Goal: Information Seeking & Learning: Learn about a topic

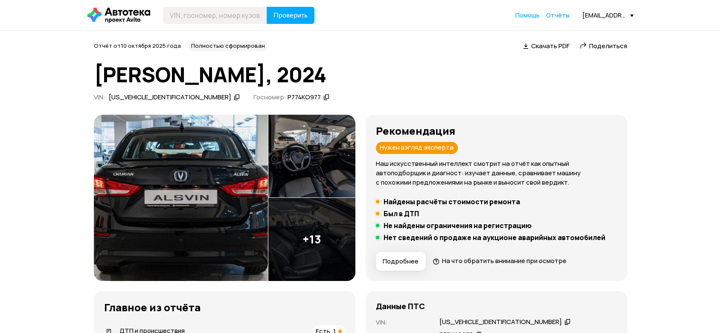
click at [234, 93] on icon at bounding box center [237, 97] width 6 height 9
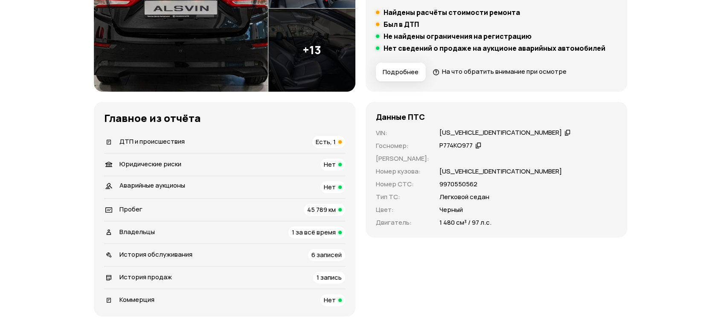
click at [287, 206] on div "Пробег 45 789 км" at bounding box center [224, 210] width 241 height 12
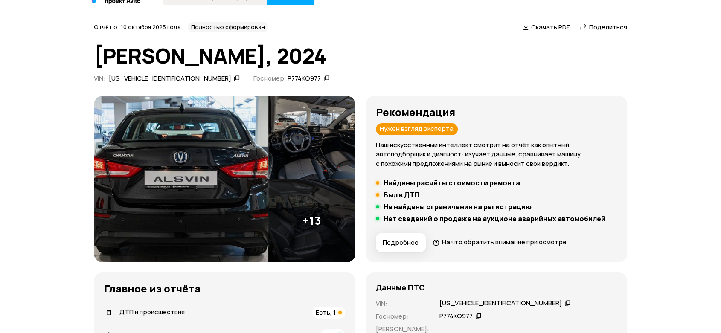
scroll to position [17, 0]
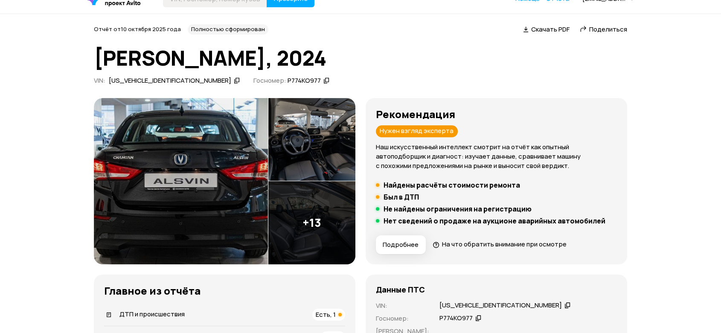
click at [234, 80] on icon at bounding box center [237, 80] width 6 height 9
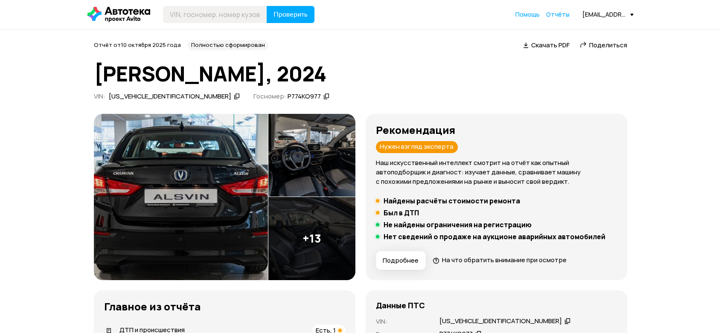
scroll to position [0, 0]
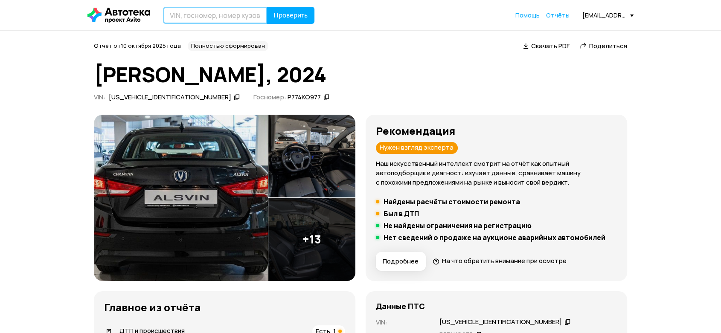
click at [204, 16] on input "text" at bounding box center [215, 15] width 104 height 17
paste input "LS5A2ASE2RD932460"
type input "LS5A2ASE2RD932460"
click at [282, 15] on span "Проверить" at bounding box center [290, 15] width 34 height 7
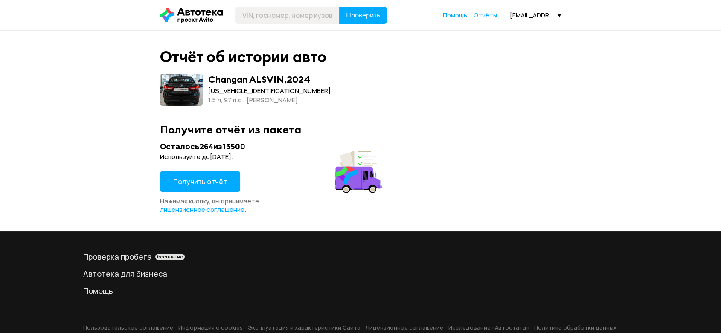
click at [204, 186] on button "Получить отчёт" at bounding box center [200, 181] width 80 height 20
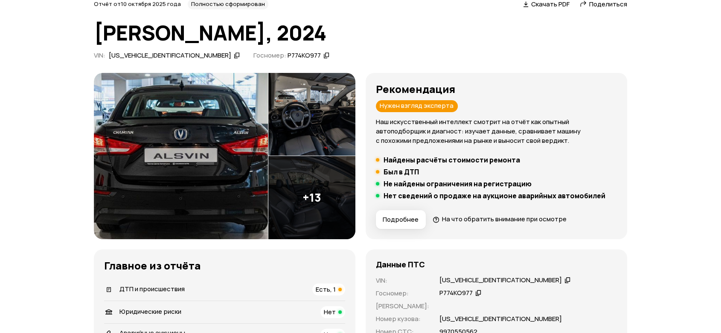
scroll to position [142, 0]
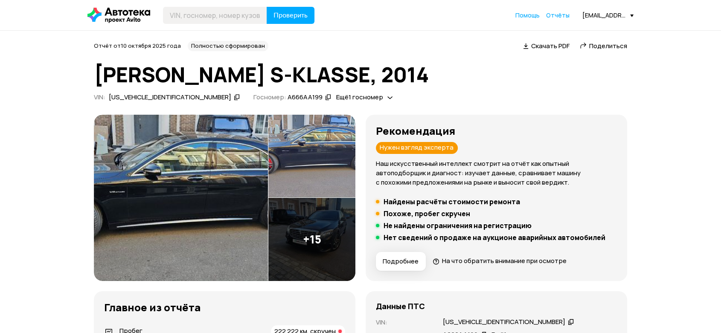
click at [234, 98] on icon at bounding box center [237, 97] width 6 height 9
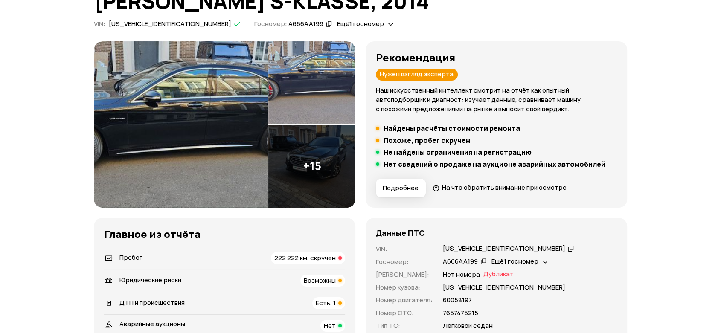
scroll to position [189, 0]
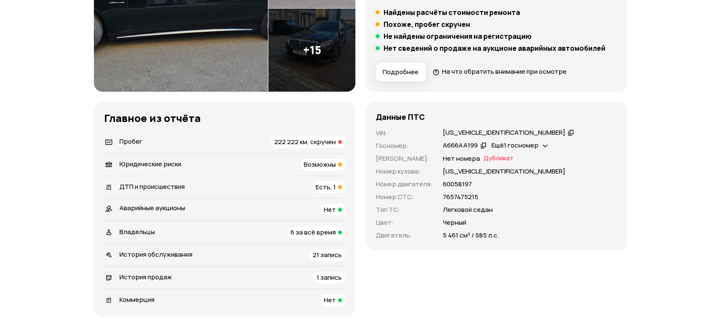
click at [298, 273] on div "История продаж 1 запись" at bounding box center [224, 278] width 241 height 12
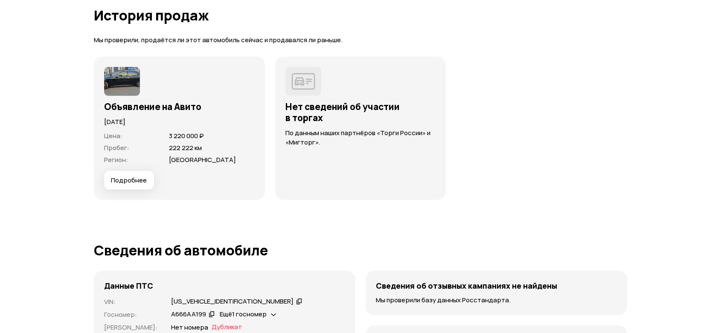
scroll to position [2628, 0]
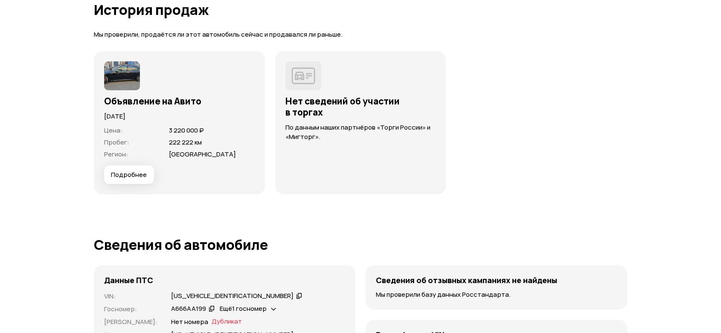
click at [130, 177] on button "Подробнее" at bounding box center [129, 174] width 50 height 19
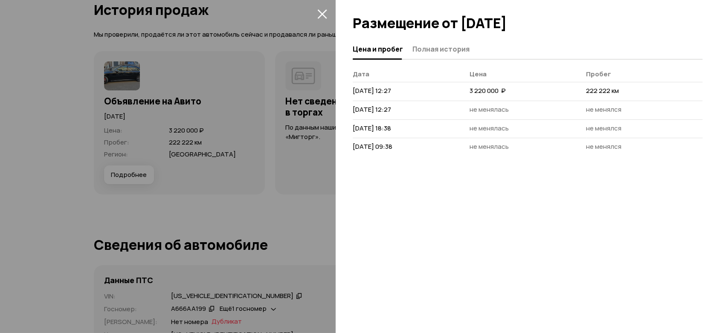
click at [469, 31] on div at bounding box center [532, 19] width 392 height 39
click at [456, 42] on button "Полная история" at bounding box center [440, 49] width 60 height 17
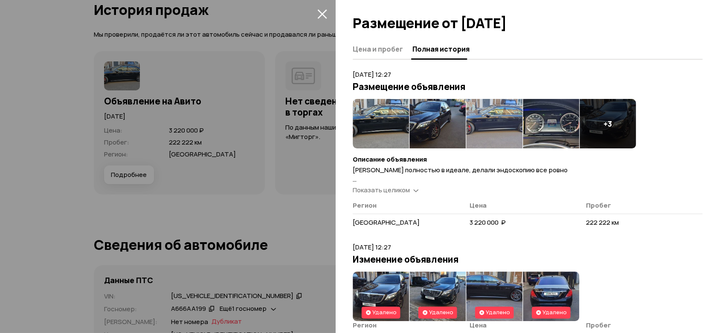
click at [558, 120] on img at bounding box center [551, 123] width 56 height 49
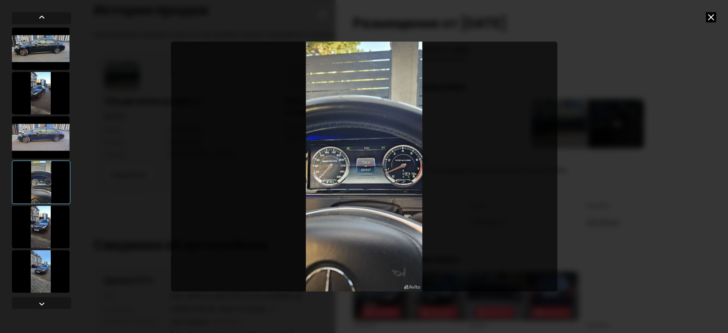
click at [368, 162] on img "Go to Slide 4" at bounding box center [364, 167] width 386 height 250
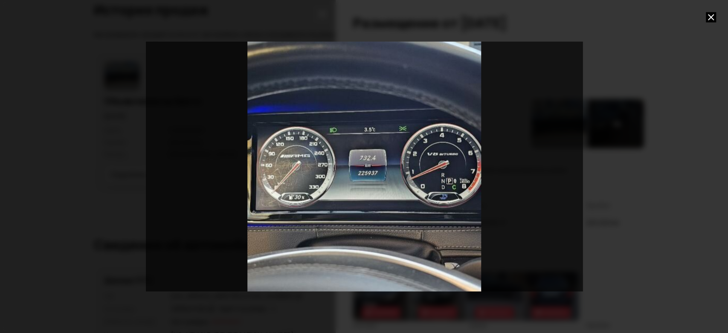
click at [706, 20] on icon at bounding box center [711, 17] width 10 height 10
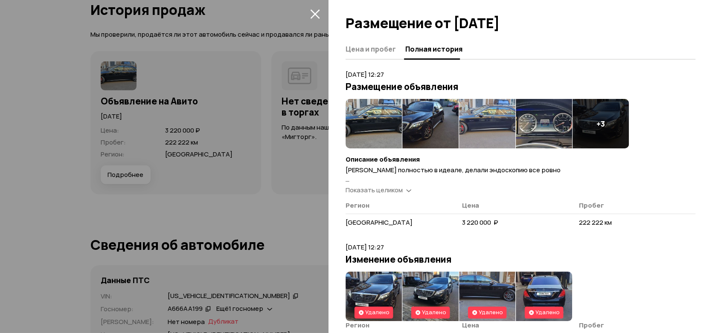
click at [280, 116] on div at bounding box center [360, 166] width 721 height 333
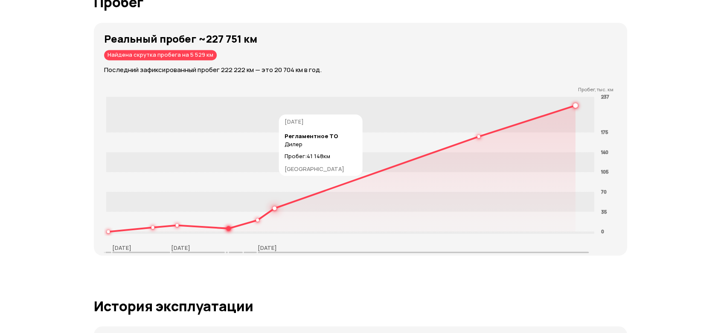
scroll to position [1396, 0]
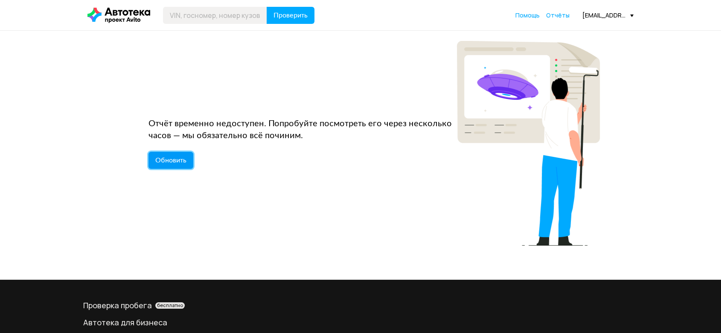
click at [176, 160] on span "Обновить" at bounding box center [170, 160] width 31 height 7
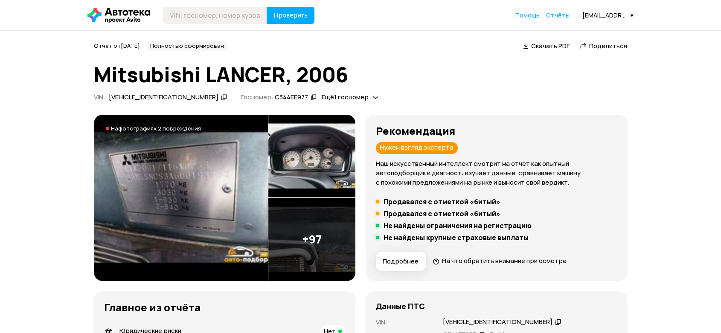
click at [221, 96] on icon at bounding box center [224, 97] width 6 height 9
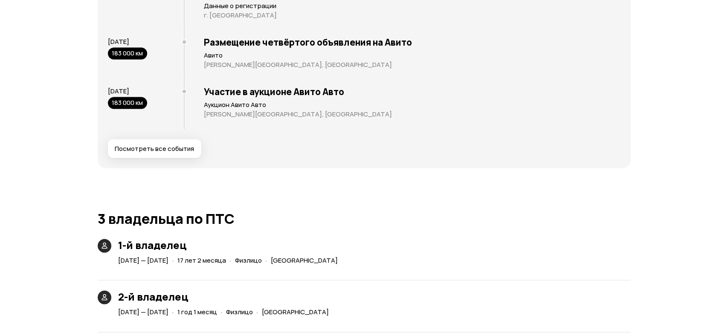
scroll to position [1564, 0]
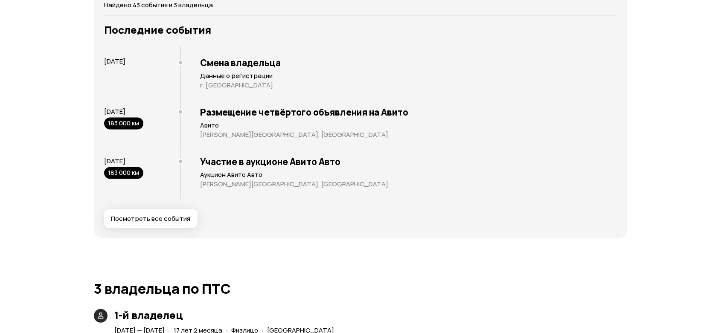
click at [158, 221] on span "Посмотреть все события" at bounding box center [150, 218] width 79 height 9
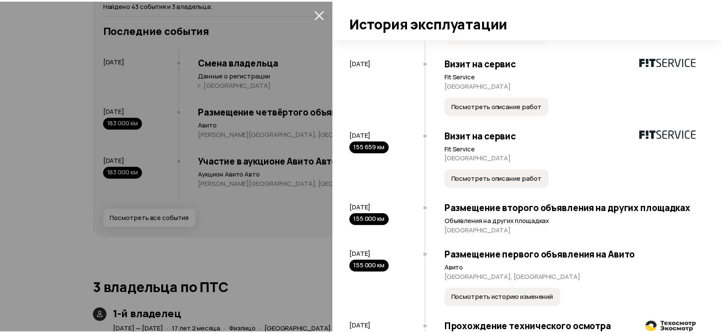
scroll to position [1897, 0]
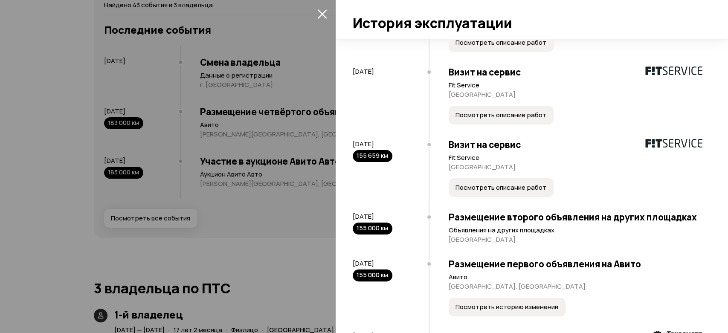
click at [267, 181] on div at bounding box center [364, 166] width 728 height 333
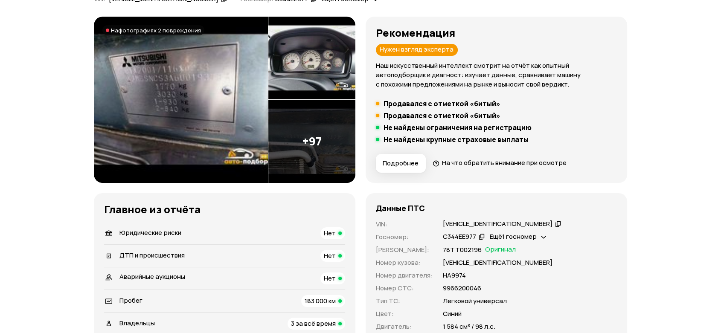
scroll to position [43, 0]
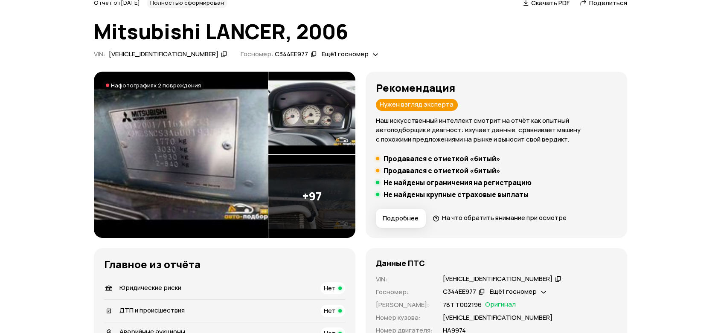
click at [221, 55] on icon at bounding box center [224, 54] width 6 height 9
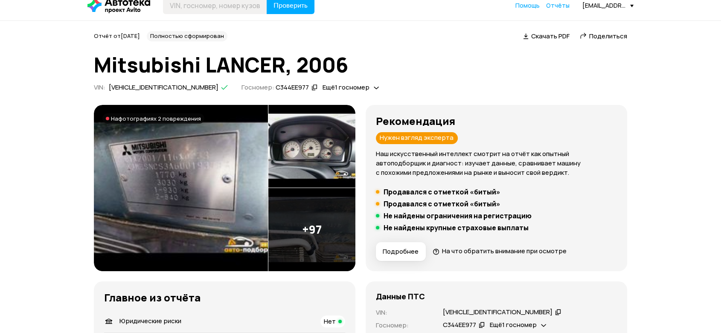
scroll to position [0, 0]
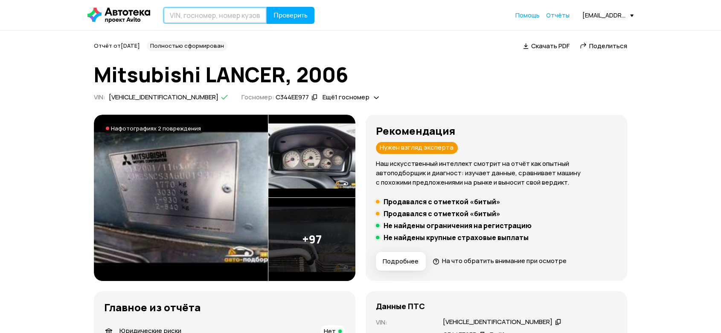
click at [247, 11] on input "text" at bounding box center [215, 15] width 104 height 17
paste input "JMBLRCS3W6U000543"
type input "JMBLRCS3W6U000543"
click at [284, 15] on span "Проверить" at bounding box center [290, 15] width 34 height 7
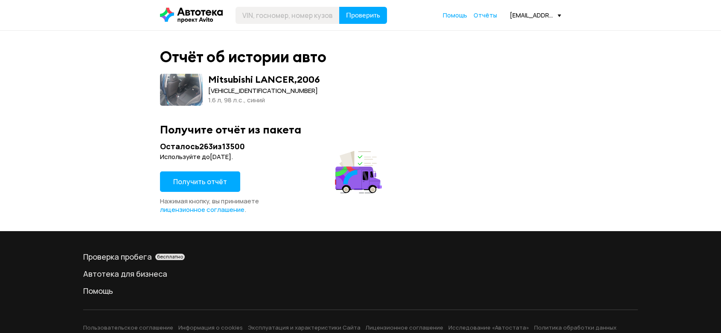
click at [220, 192] on div "Получить отчёт" at bounding box center [200, 184] width 80 height 26
click at [203, 176] on button "Получить отчёт" at bounding box center [200, 181] width 80 height 20
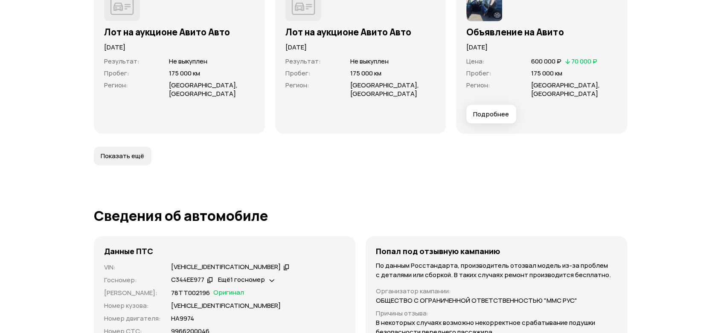
scroll to position [2606, 0]
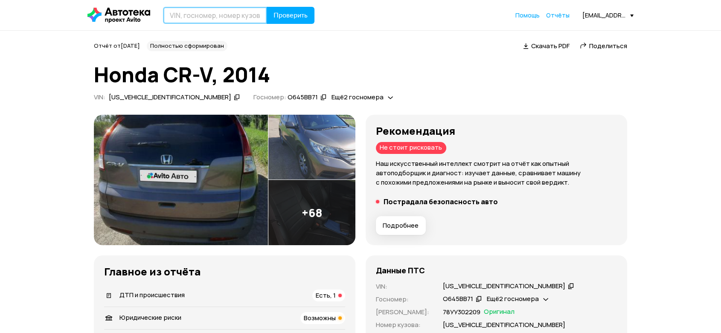
drag, startPoint x: 242, startPoint y: 16, endPoint x: 250, endPoint y: 18, distance: 8.8
click at [242, 16] on input "text" at bounding box center [215, 15] width 104 height 17
paste input "[US_VEHICLE_IDENTIFICATION_NUMBER]"
type input "SHSRE5830EU209727"
click at [281, 19] on span "Проверить" at bounding box center [290, 15] width 34 height 7
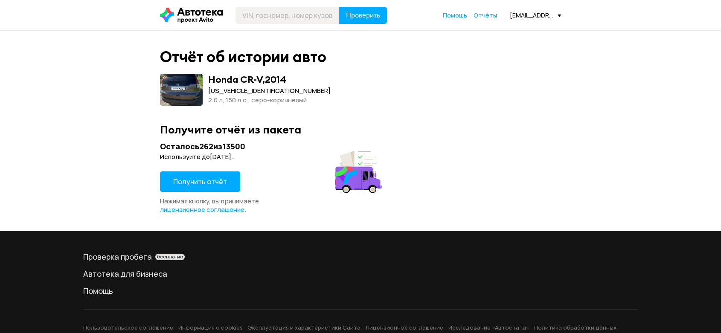
click at [215, 178] on span "Получить отчёт" at bounding box center [200, 181] width 54 height 9
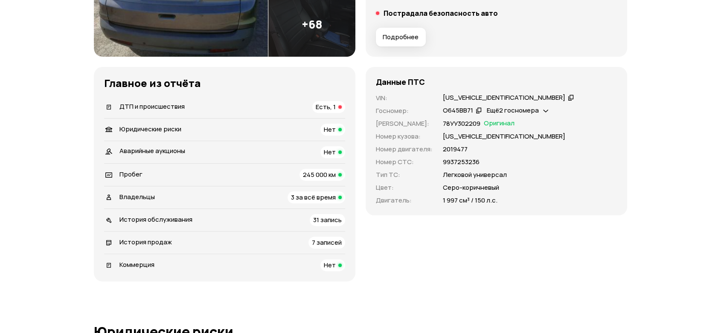
scroll to position [189, 0]
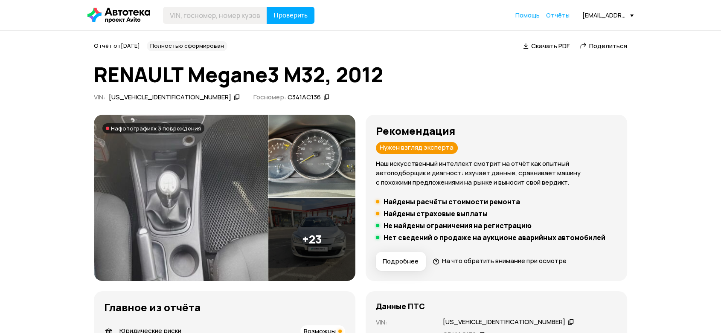
click at [234, 96] on icon at bounding box center [237, 97] width 6 height 9
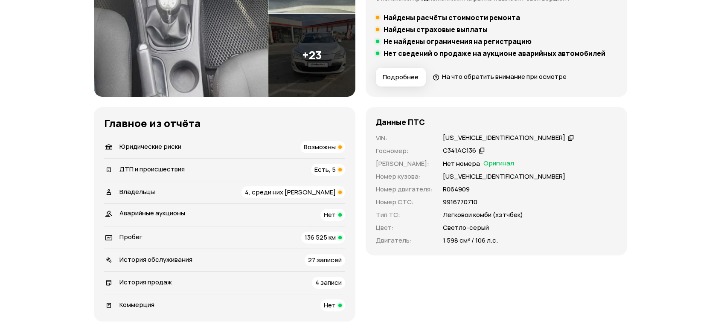
scroll to position [189, 0]
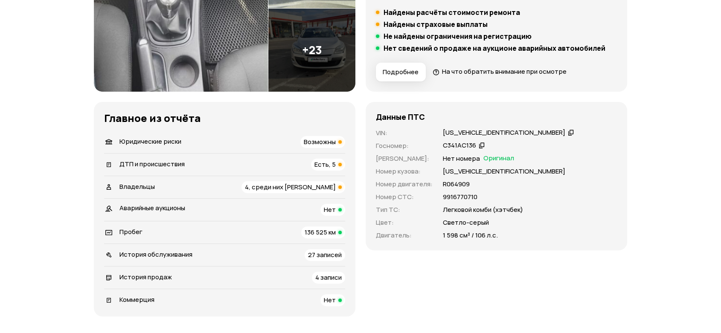
click at [266, 163] on div "ДТП и происшествия Есть, 5" at bounding box center [224, 165] width 241 height 12
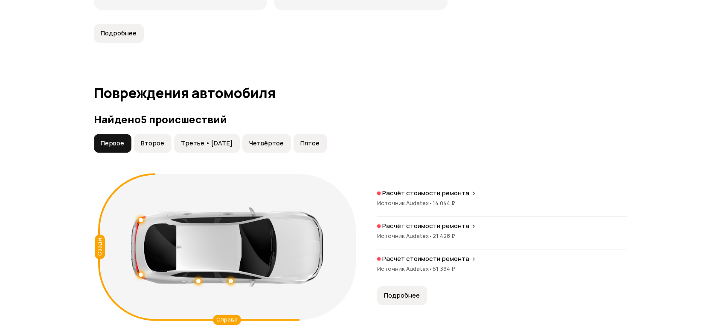
scroll to position [883, 0]
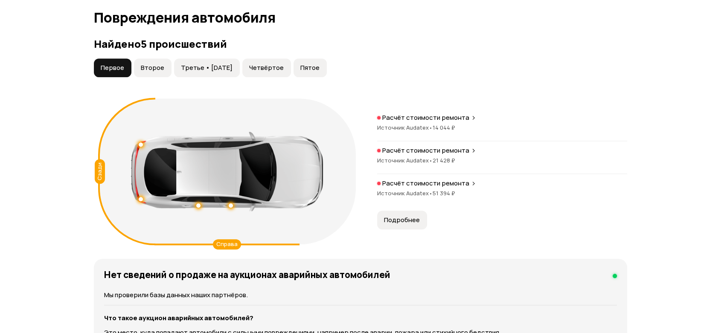
click at [163, 59] on button "Второе" at bounding box center [153, 67] width 38 height 19
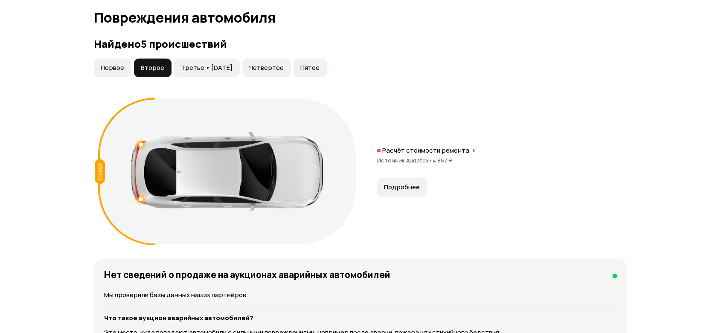
click at [185, 64] on span "Третье • [DATE]" at bounding box center [207, 68] width 52 height 9
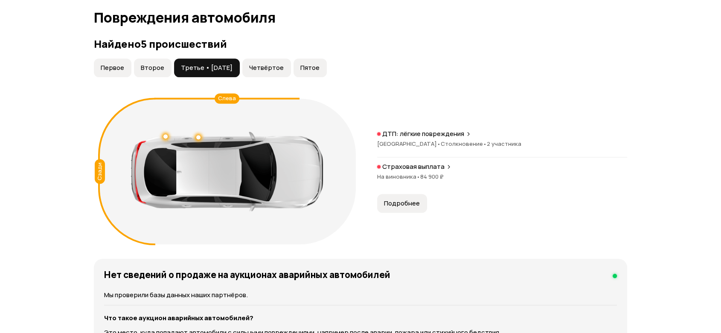
click at [267, 64] on span "Четвёртое" at bounding box center [266, 68] width 35 height 9
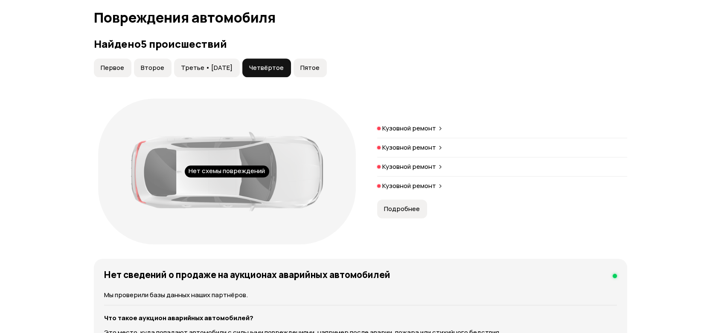
click at [309, 64] on span "Пятое" at bounding box center [309, 68] width 19 height 9
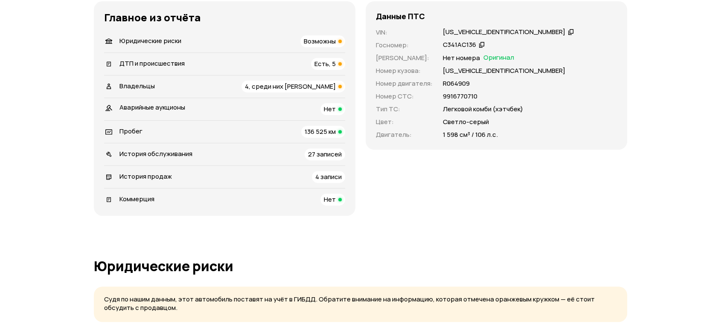
scroll to position [0, 0]
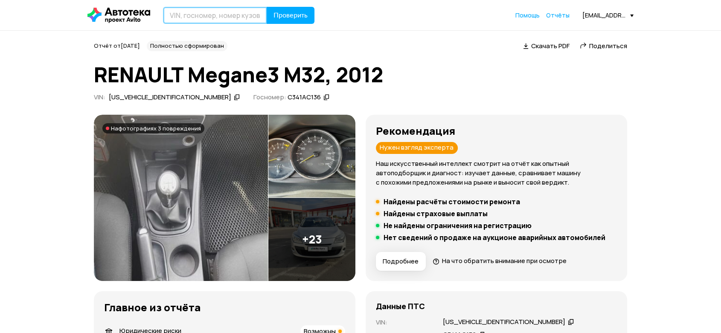
click at [238, 23] on input "text" at bounding box center [215, 15] width 104 height 17
paste input "VF1BZAR0546953684"
type input "VF1BZAR0546953684"
click at [283, 16] on span "Проверить" at bounding box center [290, 15] width 34 height 7
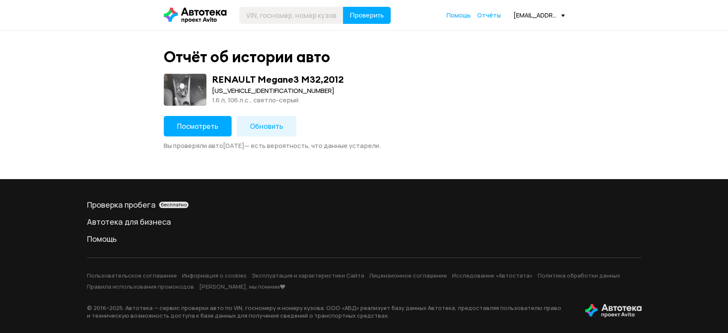
click at [277, 142] on div "Вы проверяли авто 9 октября 2025 года — есть вероятность, что данные устарели." at bounding box center [364, 146] width 401 height 9
click at [269, 136] on button "Обновить" at bounding box center [267, 126] width 60 height 20
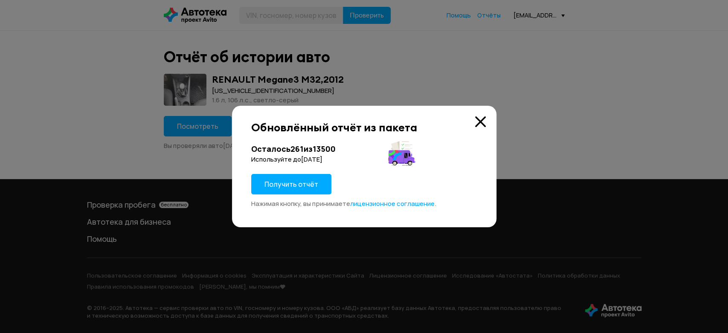
click at [293, 176] on button "Получить отчёт" at bounding box center [291, 184] width 80 height 20
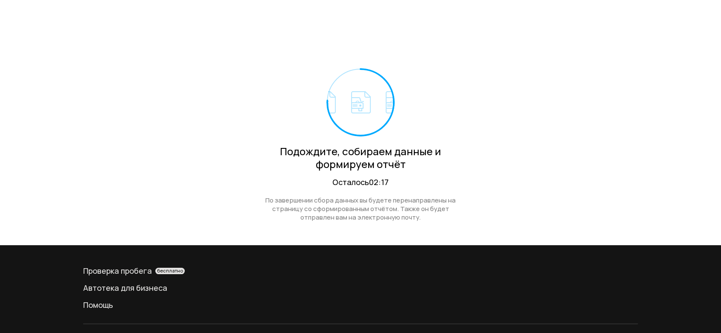
scroll to position [47, 0]
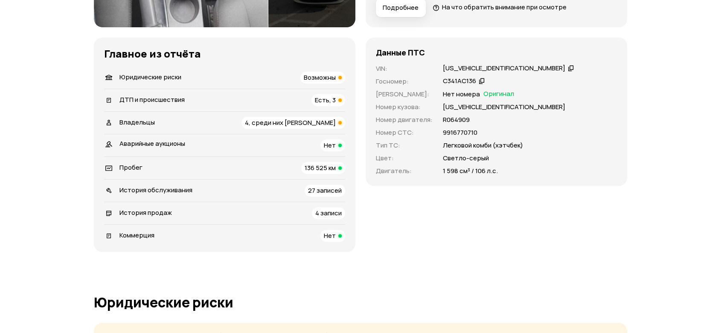
scroll to position [264, 0]
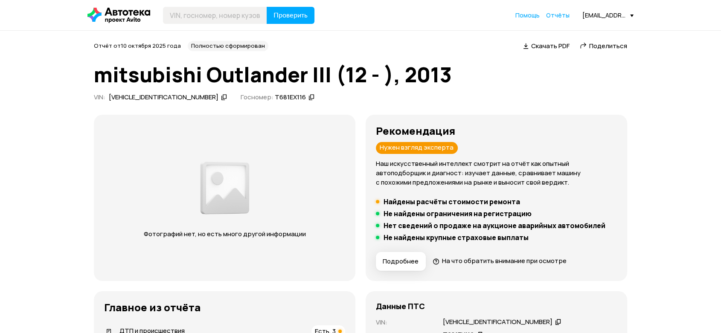
click at [221, 98] on icon at bounding box center [224, 97] width 6 height 9
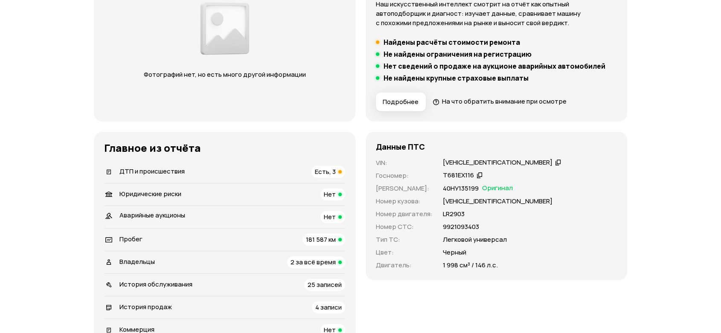
scroll to position [189, 0]
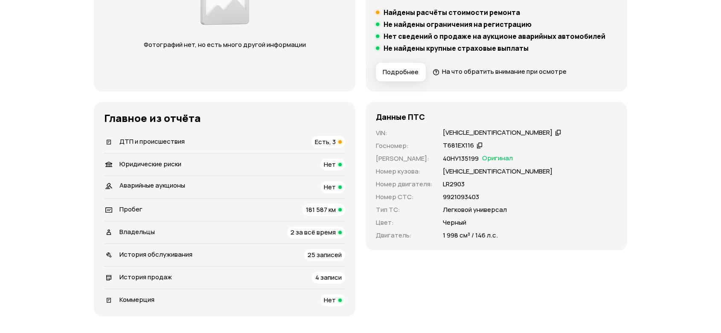
click at [250, 139] on div "ДТП и происшествия Есть, 3" at bounding box center [224, 142] width 241 height 12
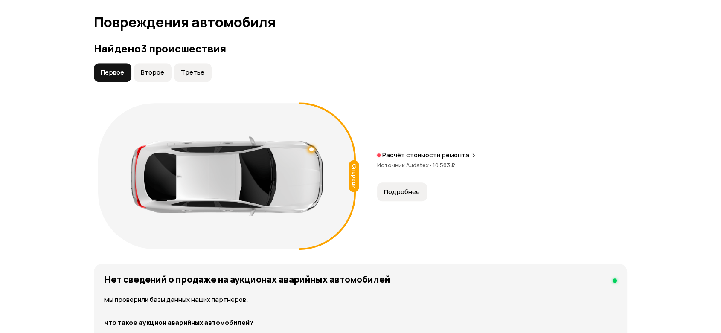
scroll to position [883, 0]
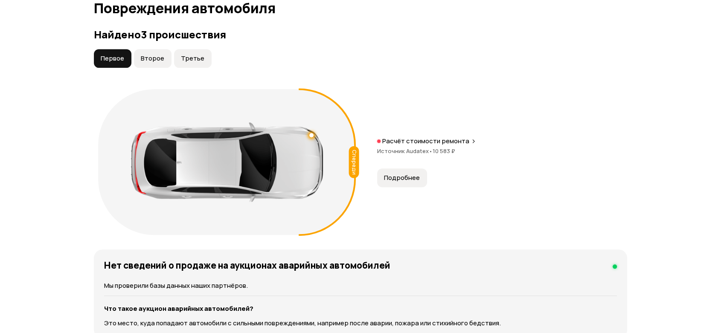
click at [157, 57] on span "Второе" at bounding box center [152, 58] width 23 height 9
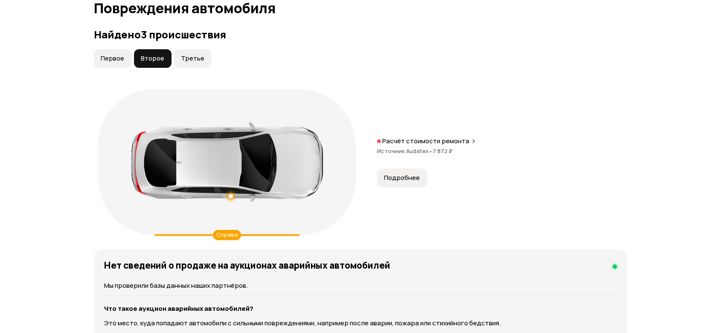
click at [184, 55] on span "Третье" at bounding box center [192, 58] width 23 height 9
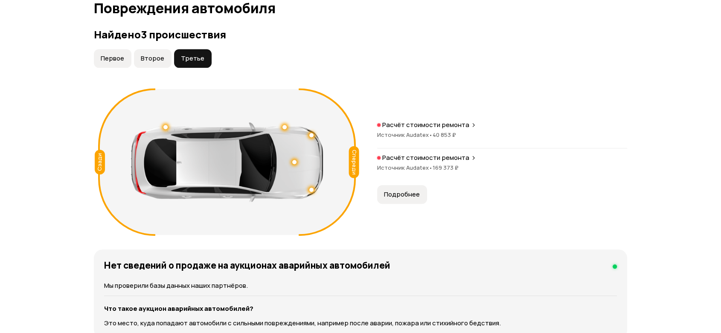
click at [154, 60] on span "Второе" at bounding box center [152, 58] width 23 height 9
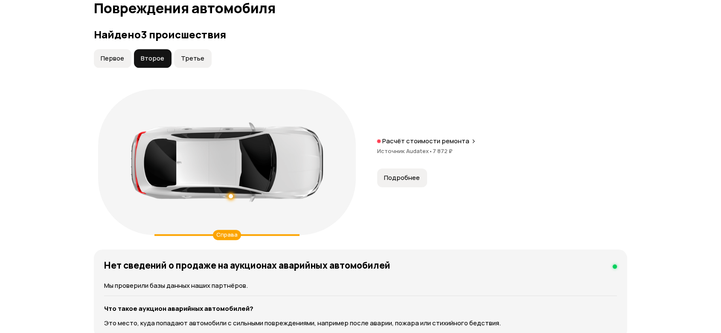
click at [112, 56] on span "Первое" at bounding box center [112, 58] width 23 height 9
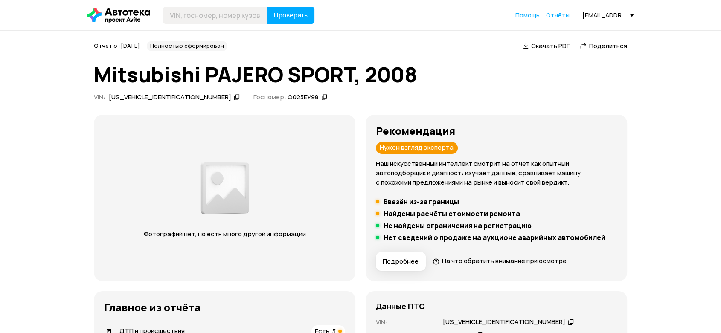
click at [234, 99] on icon at bounding box center [237, 97] width 6 height 9
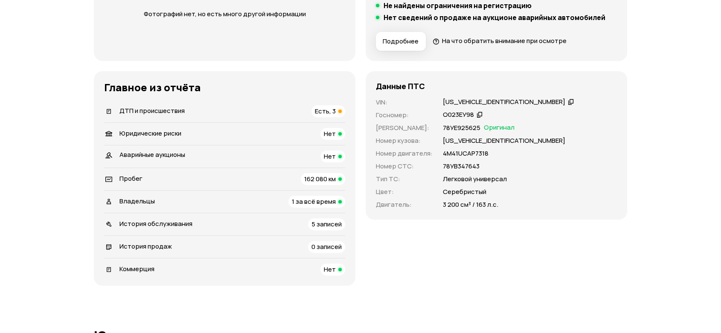
scroll to position [237, 0]
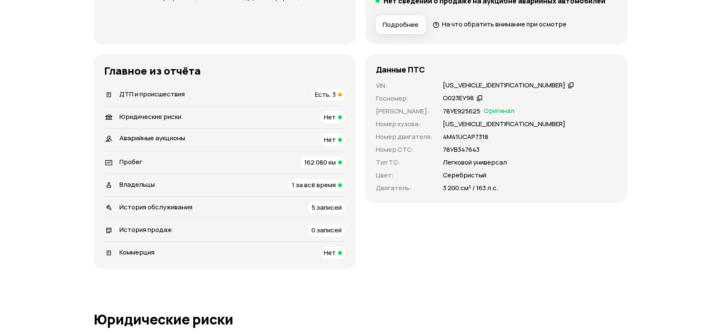
click at [201, 184] on div "Владельцы 1 за всё время" at bounding box center [224, 185] width 241 height 12
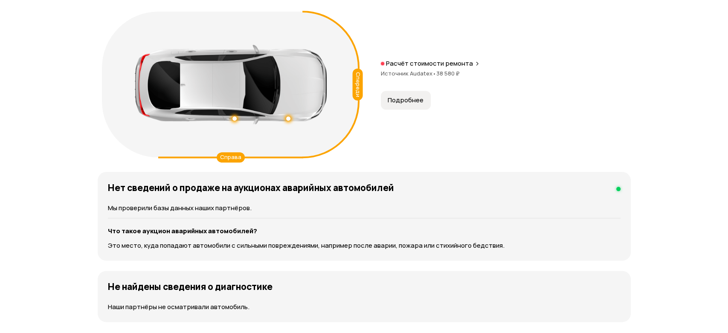
scroll to position [874, 0]
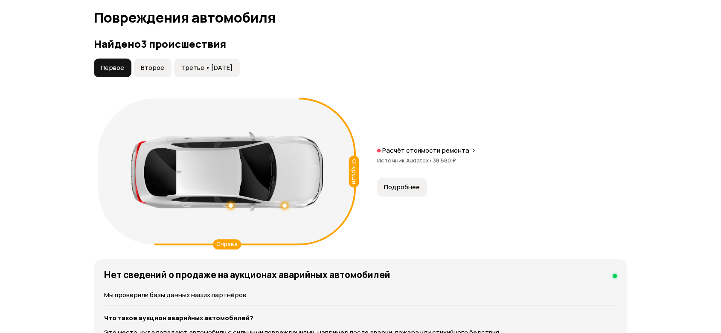
click at [157, 69] on span "Второе" at bounding box center [152, 68] width 23 height 9
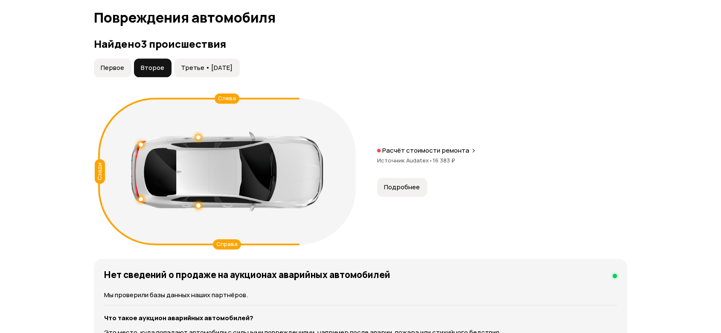
click at [212, 70] on span "Третье • 13 фев 2020" at bounding box center [207, 68] width 52 height 9
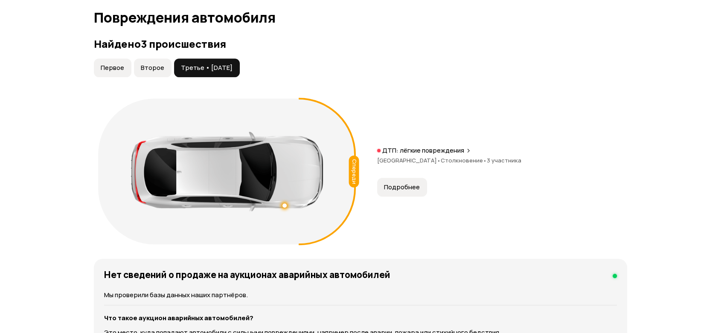
click at [119, 70] on span "Первое" at bounding box center [112, 68] width 23 height 9
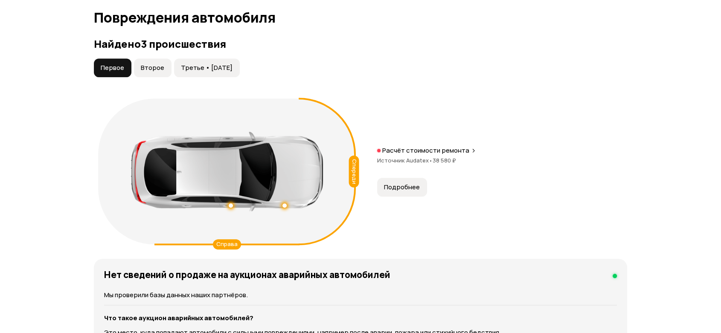
click at [145, 74] on button "Второе" at bounding box center [153, 67] width 38 height 19
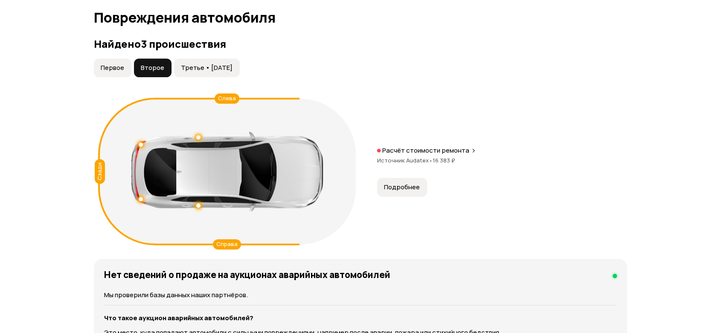
click at [403, 152] on p "Расчёт стоимости ремонта" at bounding box center [425, 150] width 87 height 9
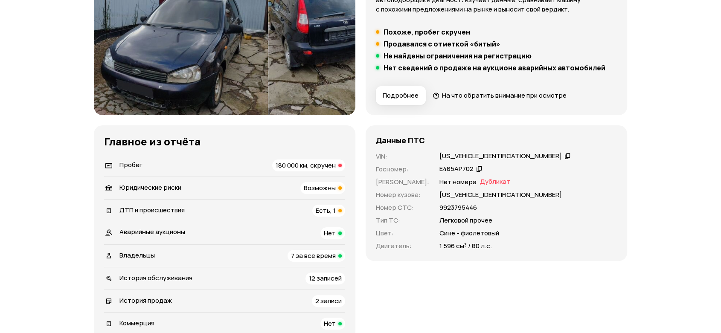
scroll to position [189, 0]
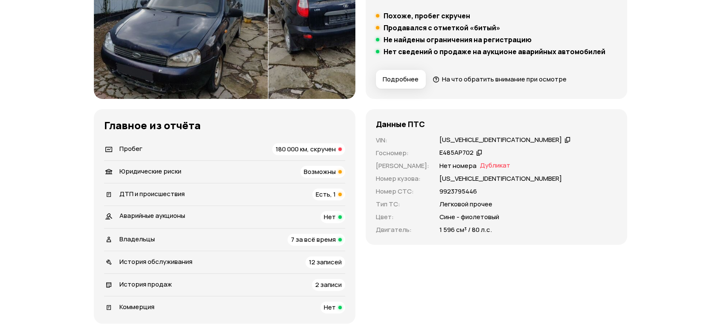
click at [192, 237] on div "Владельцы 7 за всё время" at bounding box center [224, 240] width 241 height 12
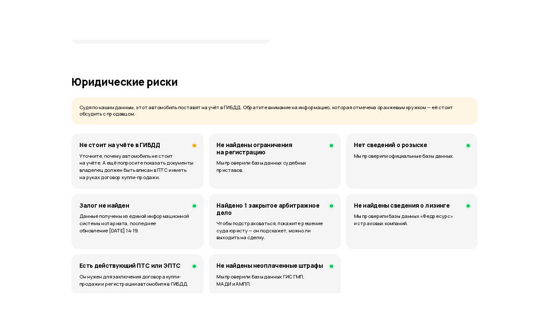
scroll to position [510, 0]
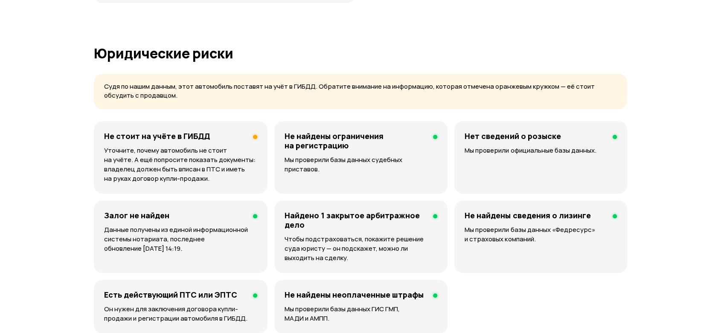
click at [190, 156] on p "Уточните, почему автомобиль не стоит на учёте. А ещё попросите показать докумен…" at bounding box center [180, 165] width 153 height 38
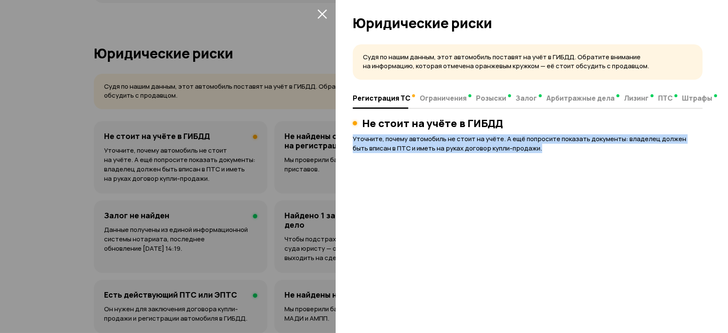
drag, startPoint x: 353, startPoint y: 140, endPoint x: 532, endPoint y: 145, distance: 179.2
click at [532, 145] on p "Уточните, почему автомобиль не стоит на учёте. А ещё попросите показать докумен…" at bounding box center [528, 143] width 350 height 19
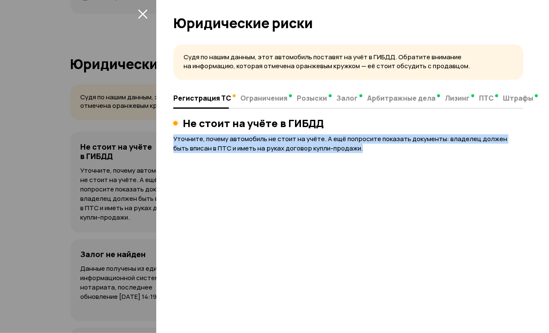
click at [215, 137] on p "Уточните, почему автомобиль не стоит на учёте. А ещё попросите показать докумен…" at bounding box center [348, 143] width 350 height 19
drag, startPoint x: 172, startPoint y: 136, endPoint x: 355, endPoint y: 146, distance: 182.8
click at [355, 146] on div "Судя по нашим данным, этот автомобиль поставят на учёт в ГИБДД. Обратите вниман…" at bounding box center [352, 186] width 392 height 294
copy p "Уточните, почему автомобиль не стоит на учёте. А ещё попросите показать докумен…"
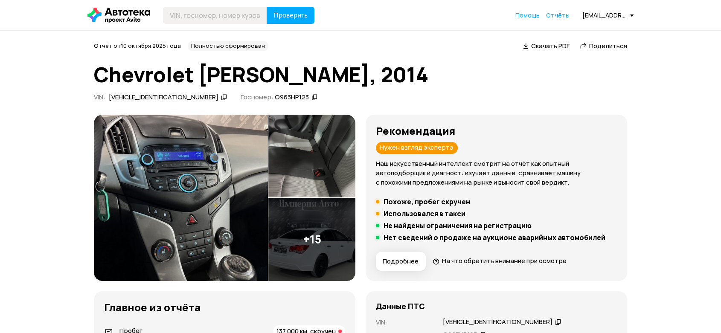
click at [178, 94] on div "[VEHICLE_IDENTIFICATION_NUMBER]" at bounding box center [167, 97] width 121 height 9
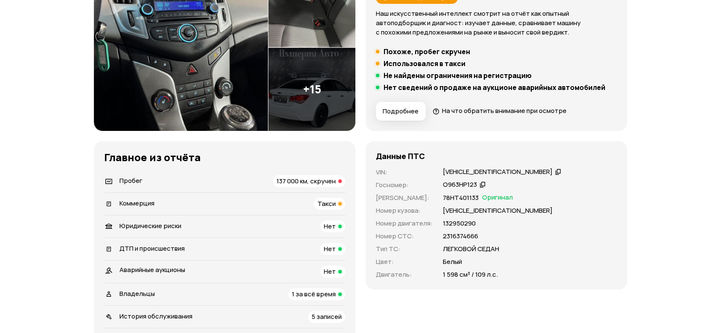
scroll to position [189, 0]
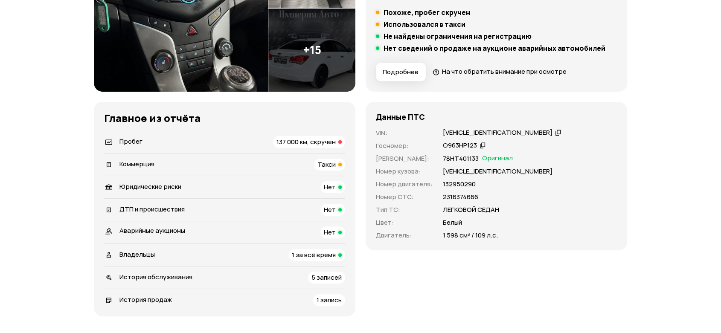
click at [290, 141] on span "137 000 км, скручен" at bounding box center [305, 141] width 59 height 9
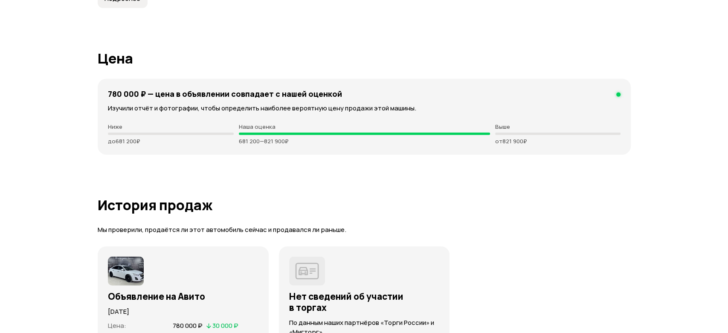
scroll to position [2182, 0]
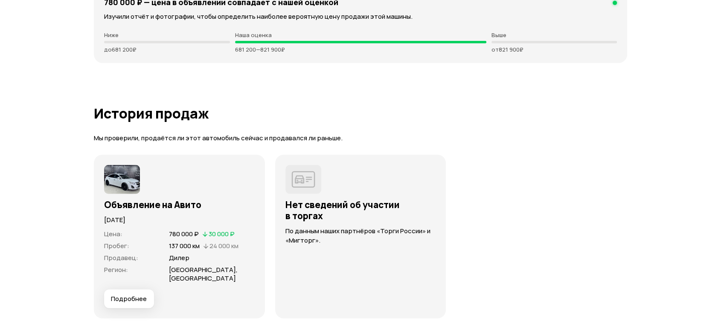
click at [136, 295] on span "Подробнее" at bounding box center [129, 299] width 36 height 9
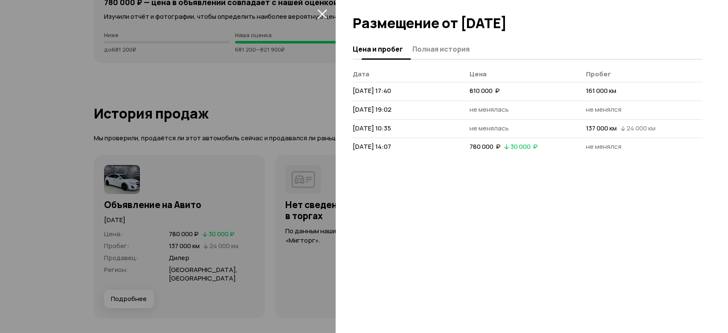
click at [450, 51] on span "Полная история" at bounding box center [440, 49] width 57 height 9
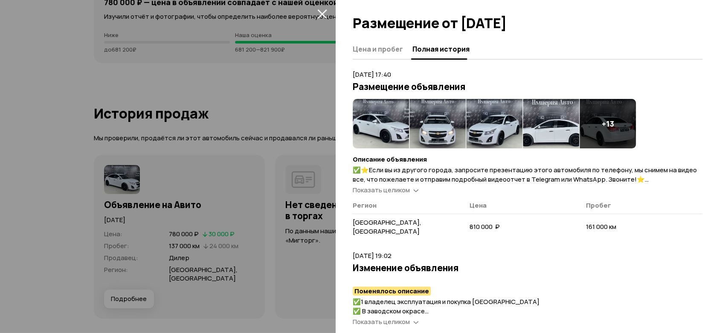
click at [610, 119] on h4 "+ 13" at bounding box center [608, 123] width 12 height 9
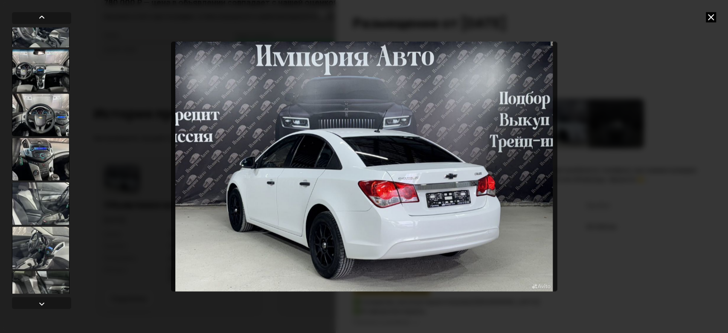
scroll to position [379, 0]
click at [34, 113] on div at bounding box center [41, 114] width 58 height 43
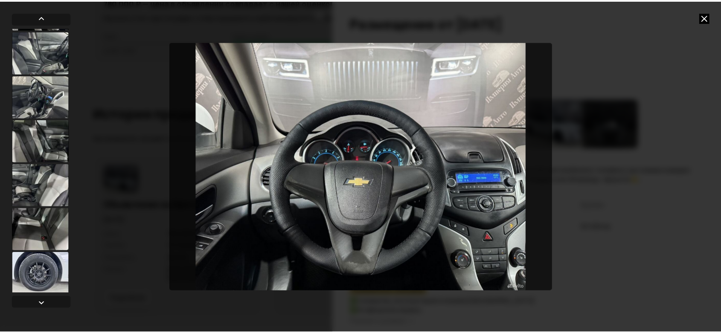
scroll to position [532, 0]
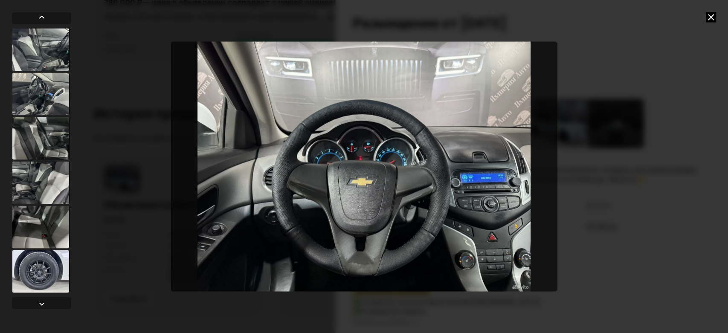
click at [376, 156] on img "Go to Slide 11" at bounding box center [364, 167] width 386 height 250
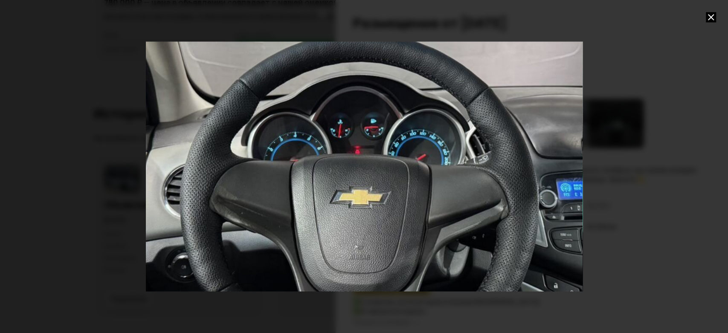
click at [360, 147] on div "Go to Slide 11" at bounding box center [364, 167] width 874 height 500
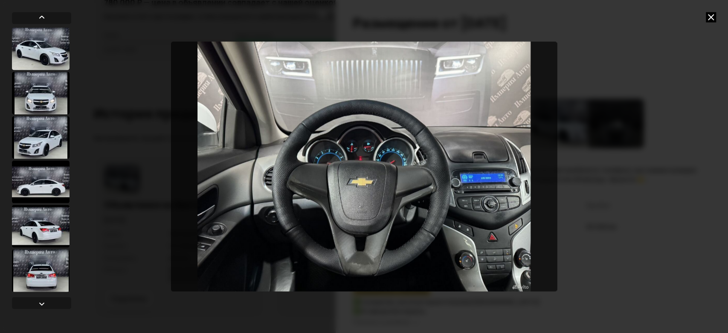
click at [708, 17] on icon at bounding box center [711, 17] width 10 height 10
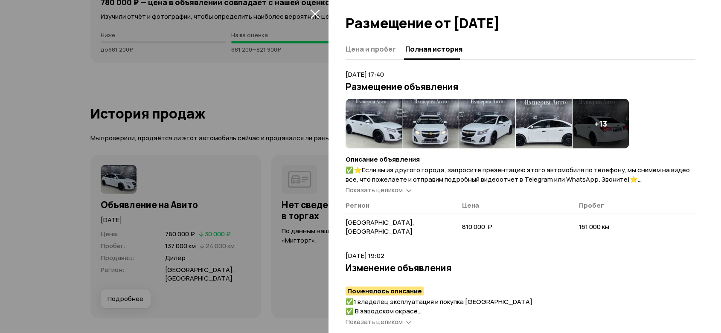
click at [311, 14] on icon "закрыть" at bounding box center [315, 14] width 10 height 10
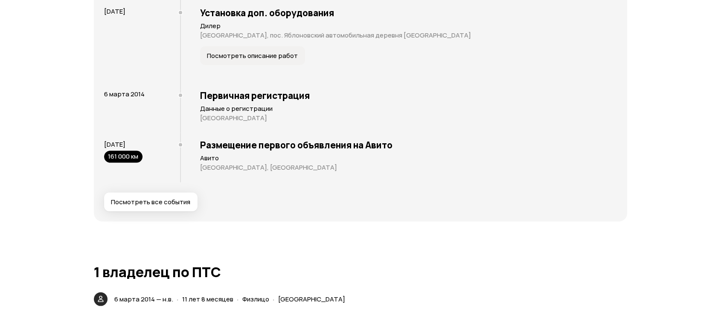
scroll to position [0, 0]
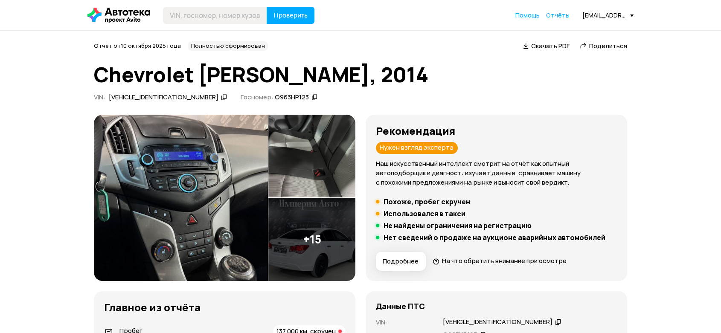
click at [221, 98] on icon at bounding box center [224, 97] width 6 height 9
drag, startPoint x: 237, startPoint y: 23, endPoint x: 259, endPoint y: 15, distance: 24.0
click at [237, 23] on input "text" at bounding box center [215, 15] width 104 height 17
paste input "XUFJF696JE3015431"
type input "XUFJF696JE3015431"
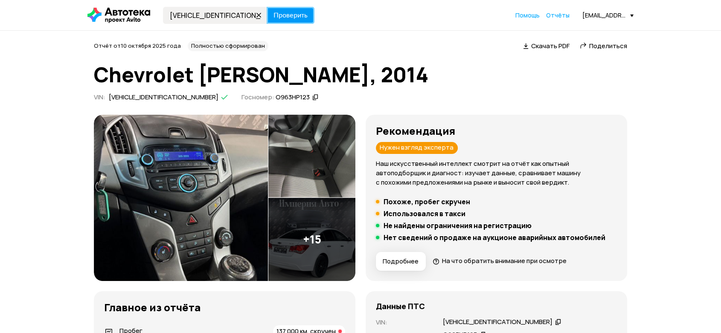
click at [277, 13] on span "Проверить" at bounding box center [290, 15] width 34 height 7
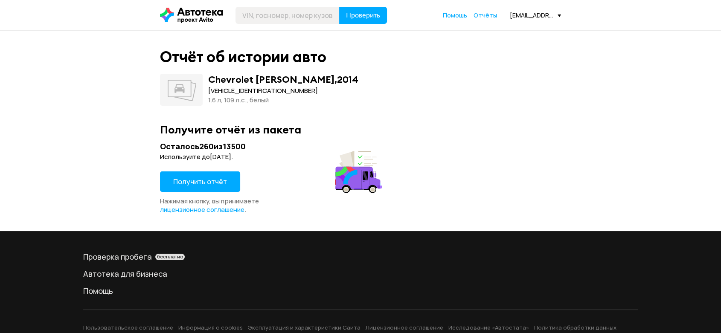
click at [214, 183] on span "Получить отчёт" at bounding box center [200, 181] width 54 height 9
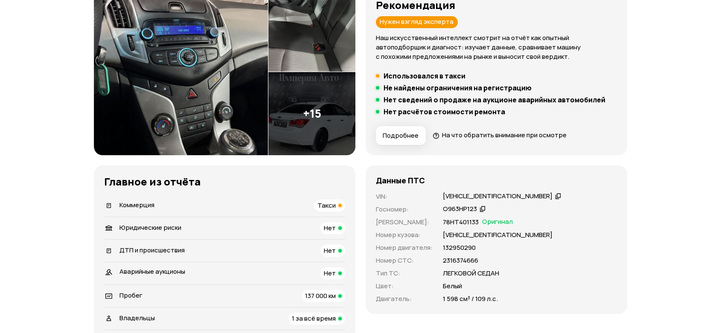
scroll to position [142, 0]
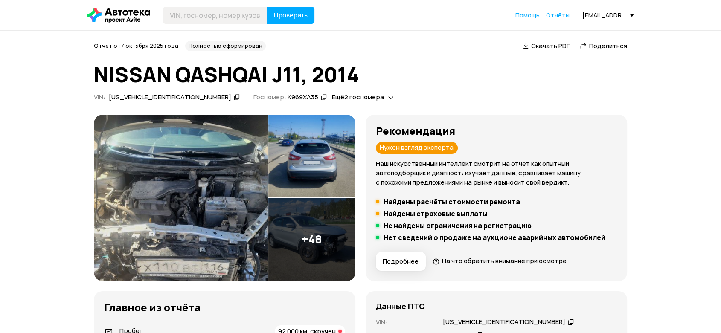
click at [169, 96] on div "[US_VEHICLE_IDENTIFICATION_NUMBER]" at bounding box center [174, 97] width 134 height 9
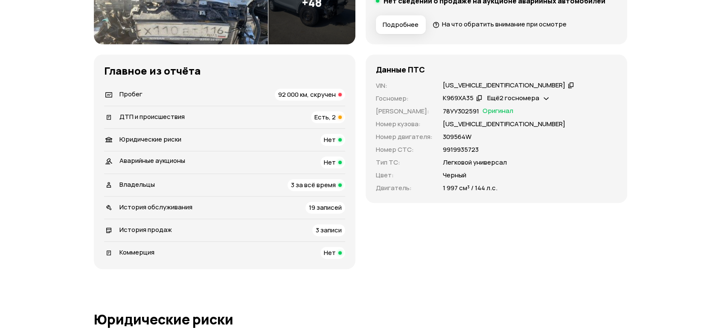
click at [298, 225] on div "История продаж 3 записи" at bounding box center [224, 230] width 241 height 12
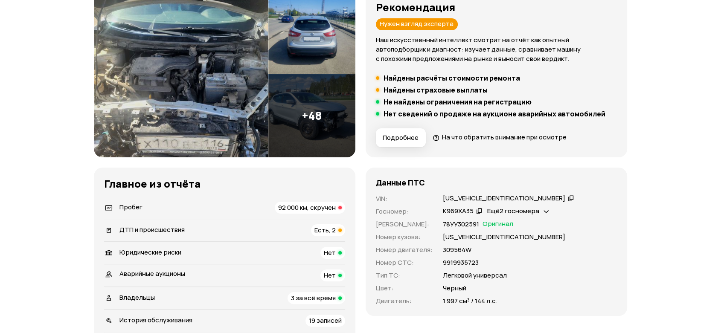
scroll to position [61, 0]
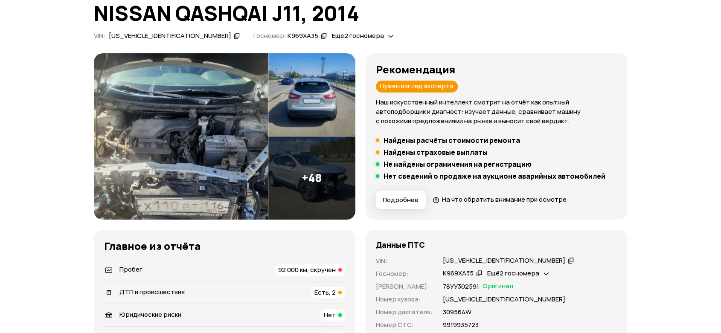
click at [332, 31] on span "Ещё 2 госномера" at bounding box center [358, 35] width 52 height 9
click at [332, 37] on span "Ещё 2 госномера" at bounding box center [358, 35] width 52 height 9
click at [169, 37] on div "[US_VEHICLE_IDENTIFICATION_NUMBER]" at bounding box center [174, 36] width 134 height 9
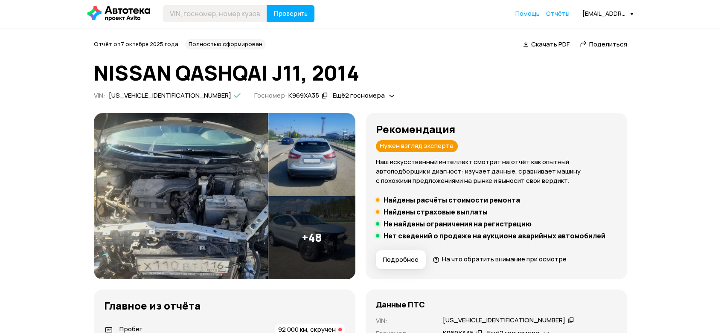
scroll to position [0, 0]
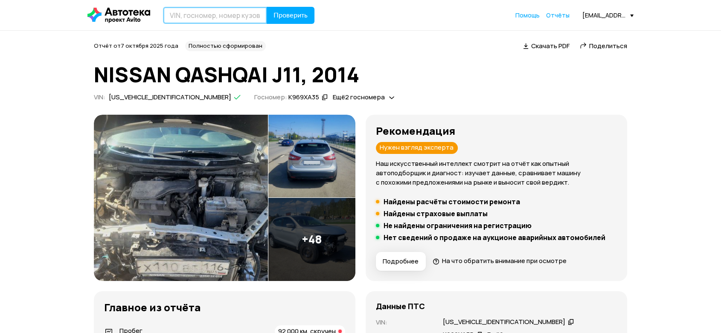
click at [233, 13] on input "text" at bounding box center [215, 15] width 104 height 17
paste input "SJNFBNJ11U1161952"
type input "SJNFBNJ11U1161952"
click at [296, 19] on span "Проверить" at bounding box center [290, 15] width 34 height 7
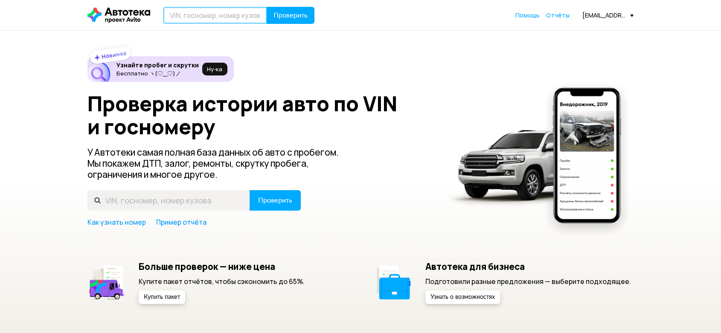
click at [196, 14] on input "text" at bounding box center [215, 15] width 104 height 17
paste input "[US_VEHICLE_IDENTIFICATION_NUMBER]"
type input "[US_VEHICLE_IDENTIFICATION_NUMBER]"
click at [294, 15] on span "Проверить" at bounding box center [290, 15] width 34 height 7
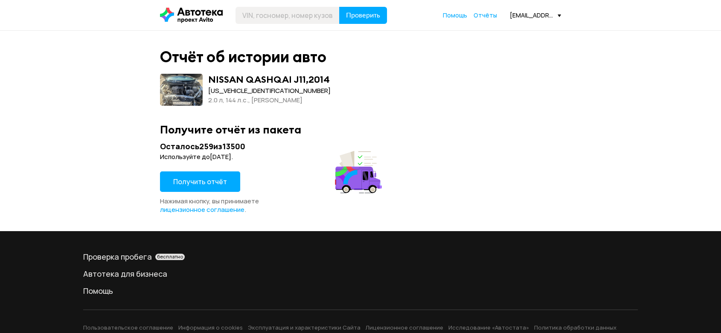
click at [203, 183] on span "Получить отчёт" at bounding box center [200, 181] width 54 height 9
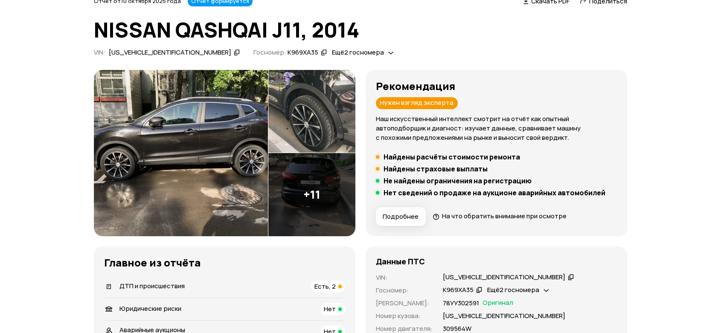
scroll to position [95, 0]
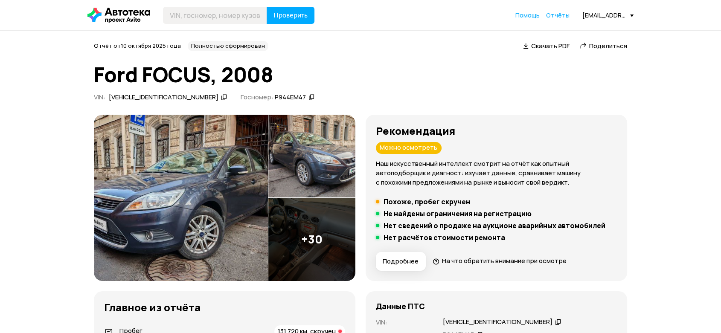
click at [190, 99] on div "WF0HXXWPDH8K79859" at bounding box center [167, 97] width 121 height 9
click at [209, 15] on input "text" at bounding box center [215, 15] width 104 height 17
paste input "WF0HXXWPDH8K79859"
type input "WF0HXXWPDH8K79859"
click at [302, 12] on span "Проверить" at bounding box center [290, 15] width 34 height 7
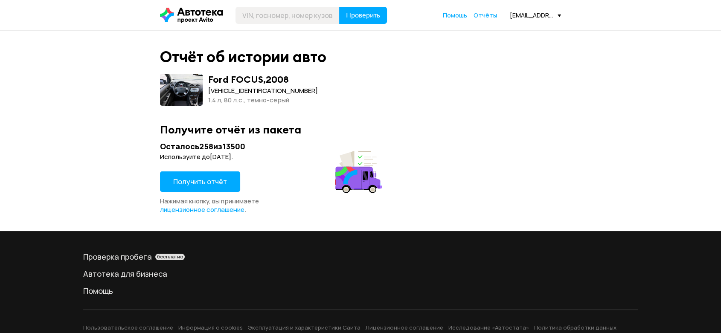
click at [215, 186] on span "Получить отчёт" at bounding box center [200, 181] width 54 height 9
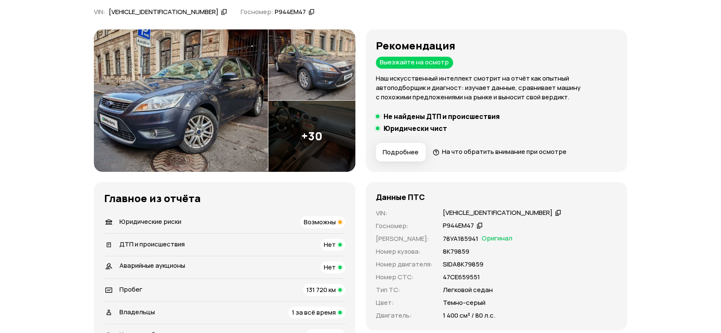
scroll to position [142, 0]
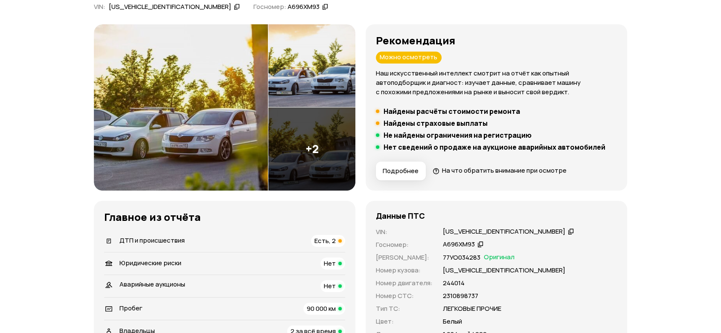
scroll to position [95, 0]
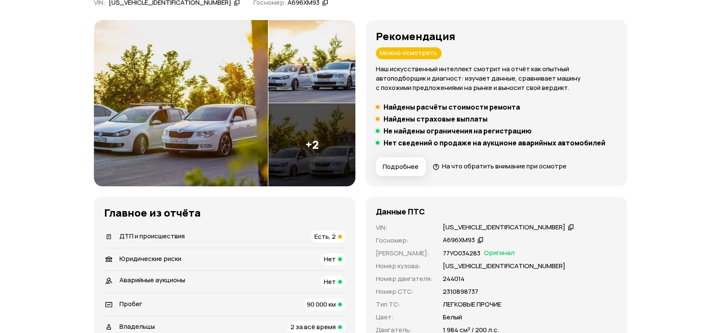
click at [241, 238] on div "ДТП и происшествия Есть, 2" at bounding box center [224, 237] width 241 height 12
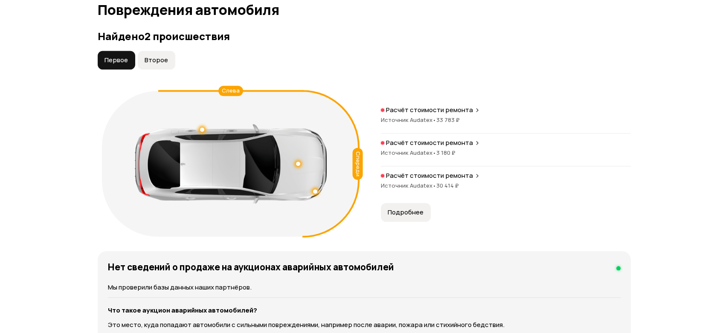
scroll to position [883, 0]
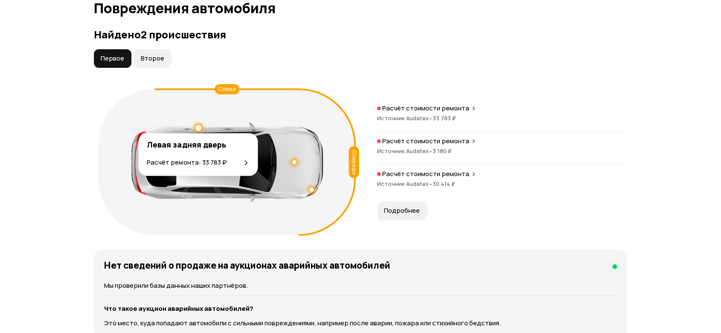
click at [195, 126] on div at bounding box center [198, 128] width 6 height 6
click at [237, 163] on div "Расчёт ремонта: 33 783 ₽" at bounding box center [198, 162] width 102 height 9
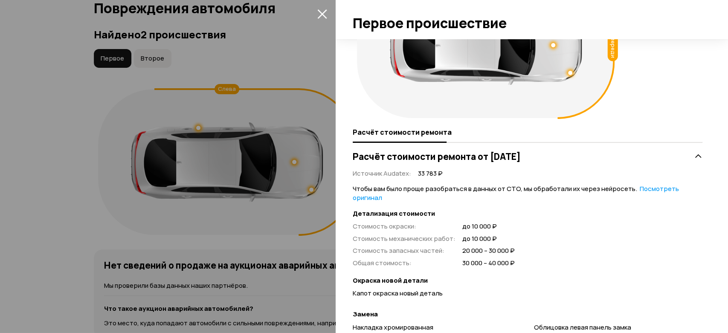
scroll to position [95, 0]
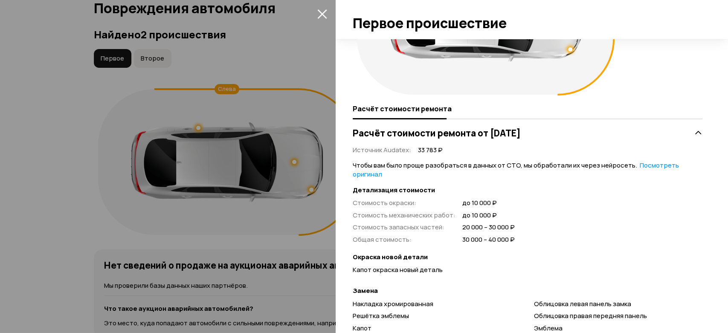
click at [288, 143] on div at bounding box center [364, 166] width 728 height 333
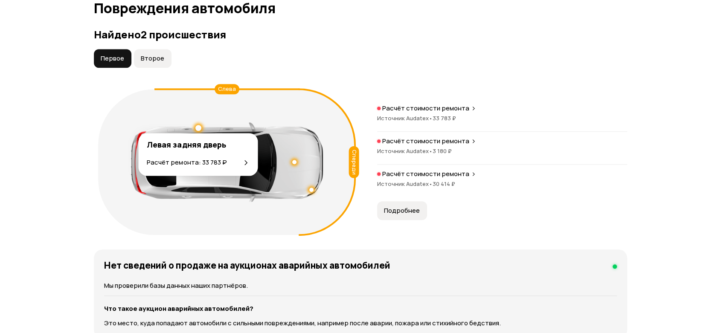
click at [198, 127] on div at bounding box center [198, 128] width 6 height 6
click at [212, 163] on p "Расчёт ремонта: 33 783 ₽" at bounding box center [187, 162] width 80 height 9
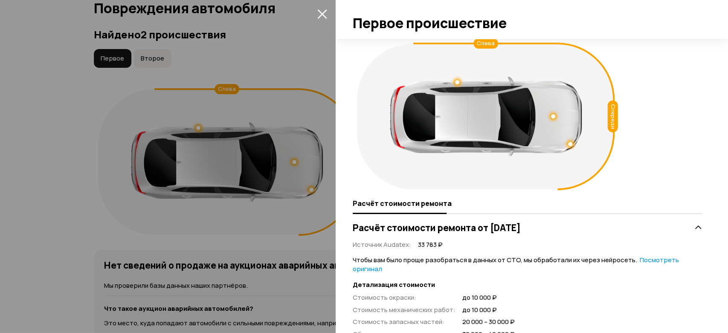
click at [455, 82] on div at bounding box center [457, 82] width 4 height 4
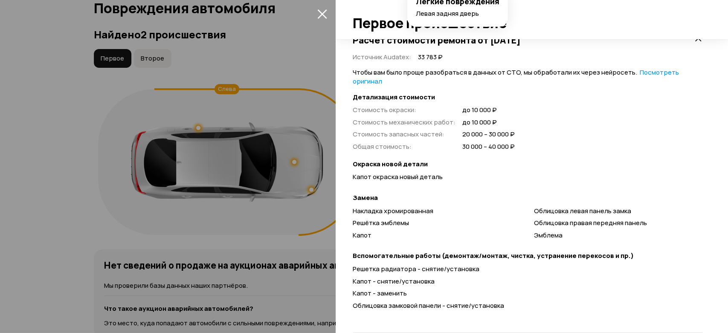
scroll to position [189, 0]
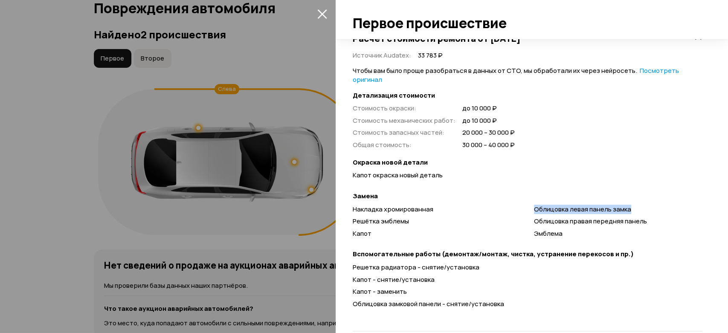
drag, startPoint x: 533, startPoint y: 209, endPoint x: 626, endPoint y: 209, distance: 93.4
click at [626, 209] on div "Накладка хромированная Решётка эмблемы Капот Облицовка левая панель замка [GEOG…" at bounding box center [528, 223] width 350 height 37
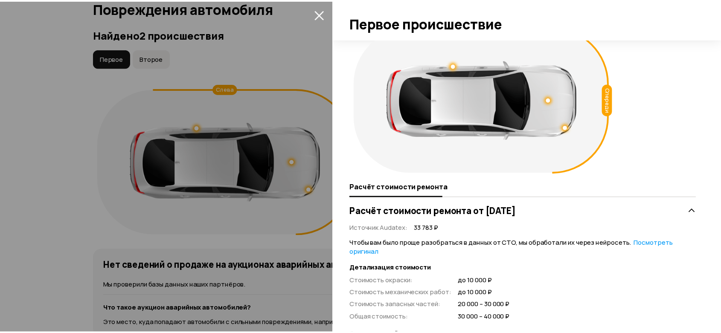
scroll to position [0, 0]
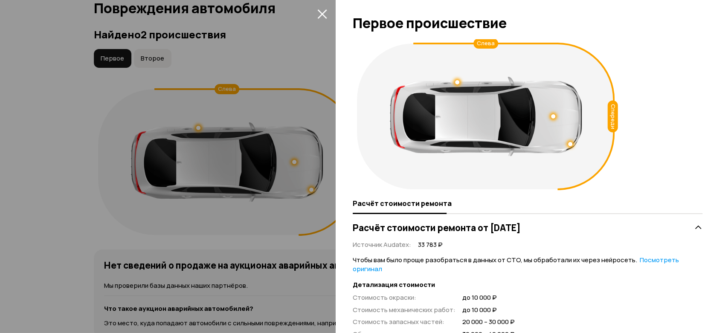
drag, startPoint x: 0, startPoint y: 97, endPoint x: 12, endPoint y: 97, distance: 11.9
click at [0, 97] on div at bounding box center [364, 166] width 728 height 333
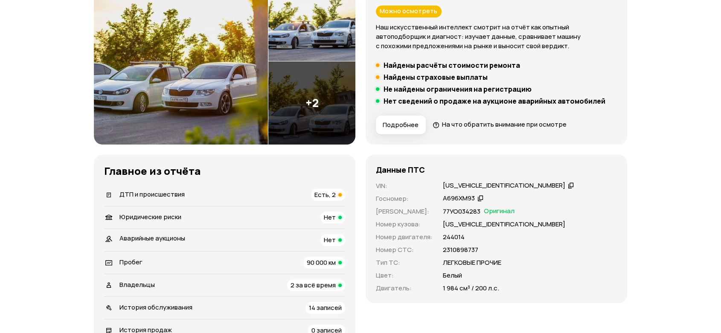
scroll to position [30, 0]
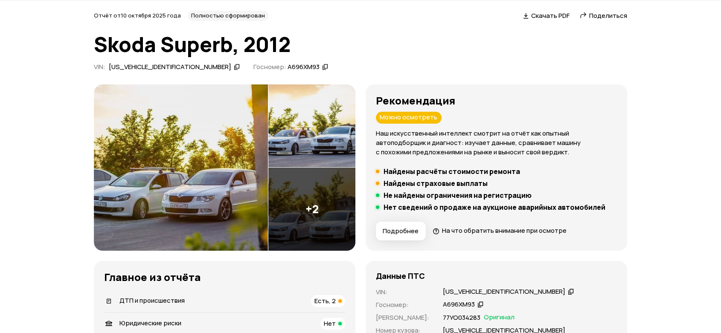
click at [234, 64] on icon at bounding box center [237, 67] width 6 height 9
drag, startPoint x: 0, startPoint y: 128, endPoint x: 13, endPoint y: 105, distance: 26.2
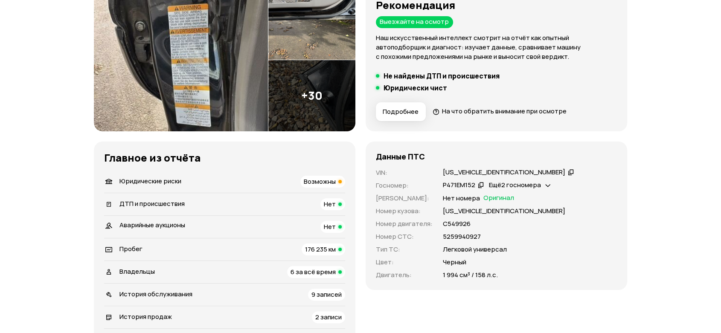
scroll to position [142, 0]
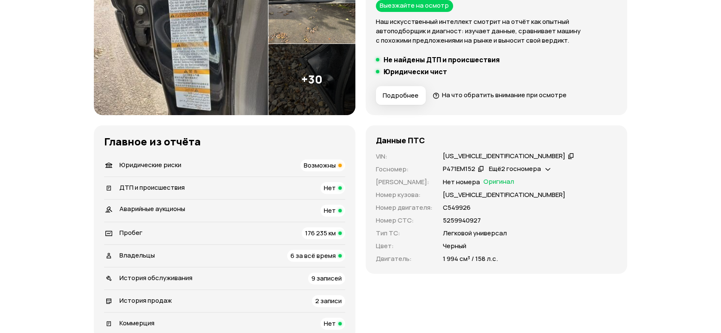
click at [246, 227] on div "Пробег 176 235 км" at bounding box center [224, 233] width 241 height 12
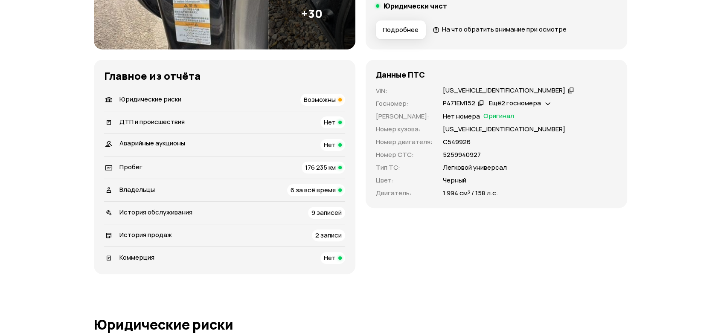
scroll to position [212, 0]
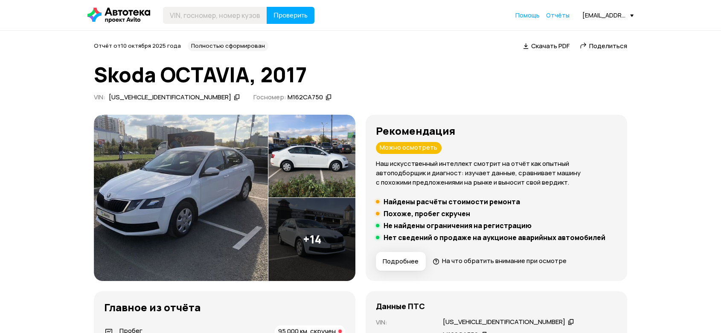
click at [234, 96] on icon at bounding box center [237, 97] width 6 height 9
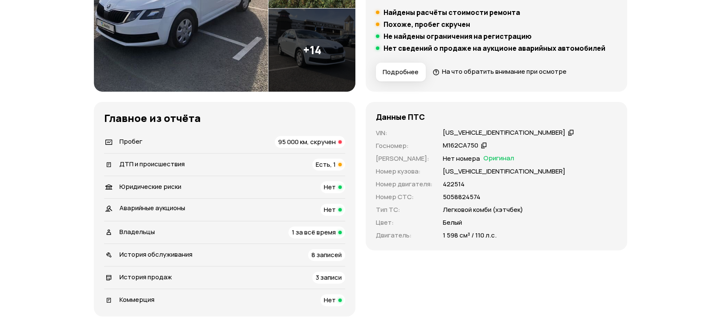
scroll to position [47, 0]
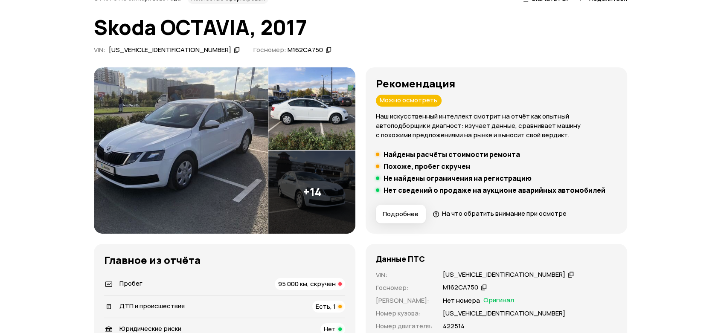
click at [189, 46] on div "VIN : XW8AN2NE7JH021702   Госномер: М162СА750" at bounding box center [360, 52] width 533 height 12
click at [234, 49] on icon at bounding box center [237, 50] width 6 height 9
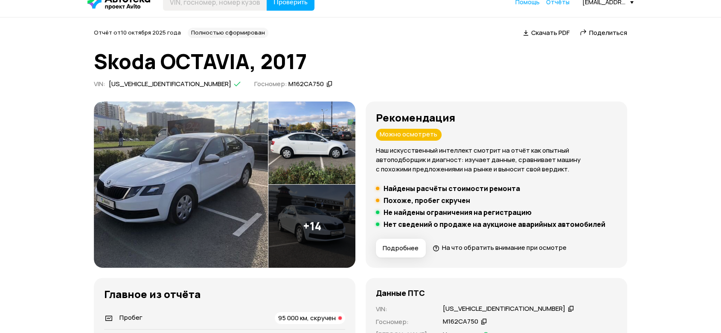
scroll to position [0, 0]
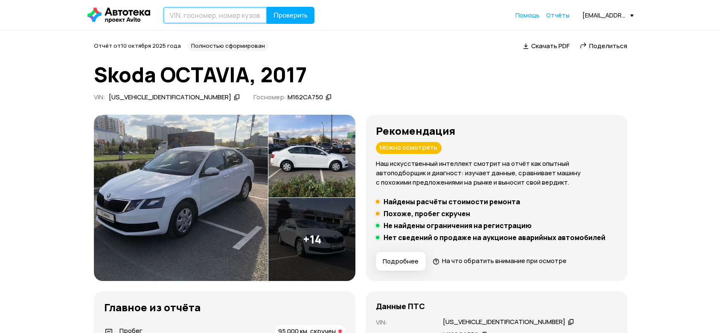
click at [208, 16] on input "text" at bounding box center [215, 15] width 104 height 17
paste input "XW8AN2NE7JH021702"
type input "XW8AN2NE7JH021702"
click at [283, 15] on span "Проверить" at bounding box center [290, 15] width 34 height 7
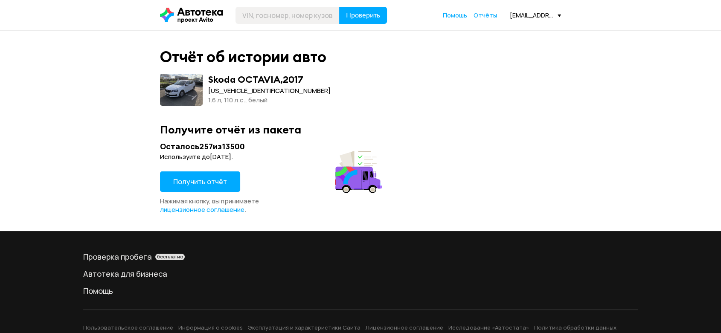
click at [226, 197] on span "Нажимая кнопку, вы принимаете лицензионное соглашение ." at bounding box center [209, 205] width 99 height 17
click at [219, 189] on button "Получить отчёт" at bounding box center [200, 181] width 80 height 20
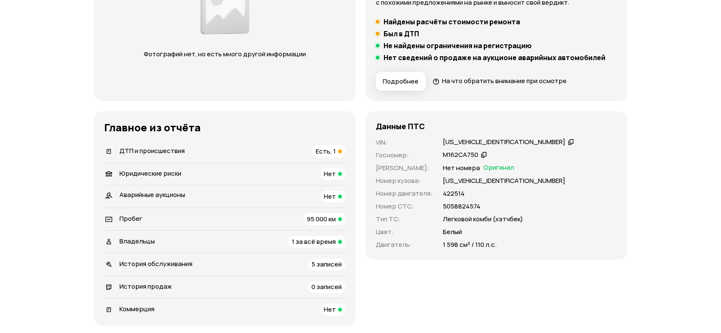
scroll to position [237, 0]
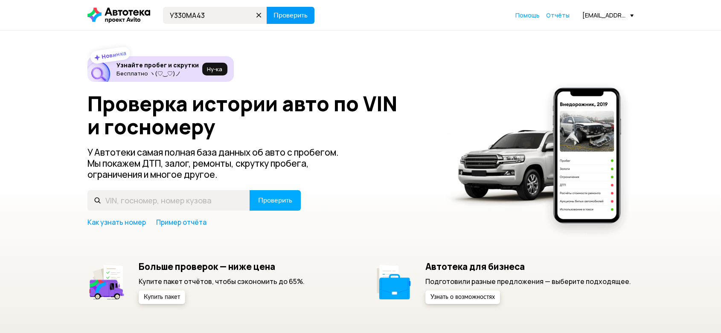
type input "У330МА43"
click at [298, 16] on span "Проверить" at bounding box center [290, 15] width 34 height 7
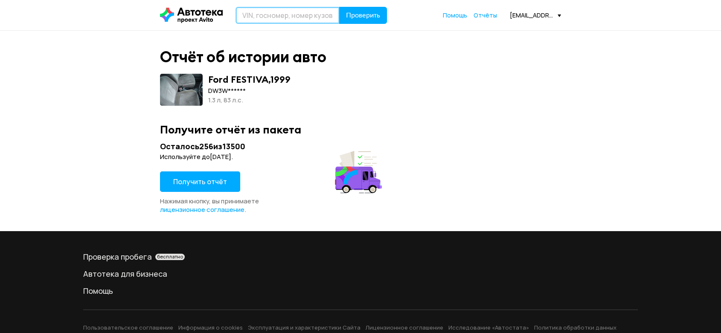
drag, startPoint x: 296, startPoint y: 17, endPoint x: 302, endPoint y: 17, distance: 5.6
click at [296, 17] on input "text" at bounding box center [287, 15] width 104 height 17
paste input "DW3W374370"
type input "DW3W374370"
click at [360, 13] on span "Проверить" at bounding box center [363, 15] width 34 height 7
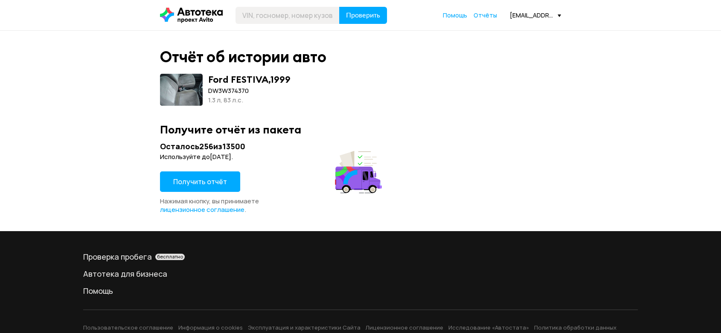
click at [210, 177] on span "Получить отчёт" at bounding box center [200, 181] width 54 height 9
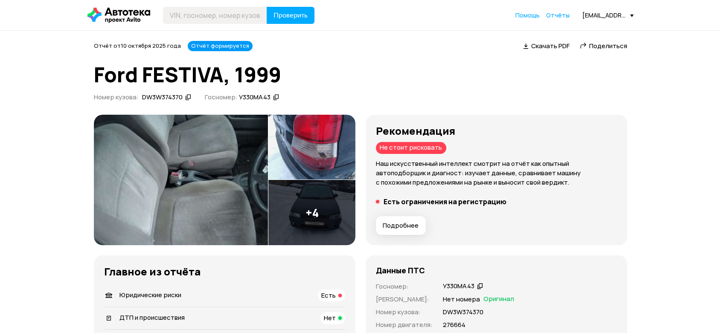
click at [296, 193] on img at bounding box center [311, 212] width 87 height 65
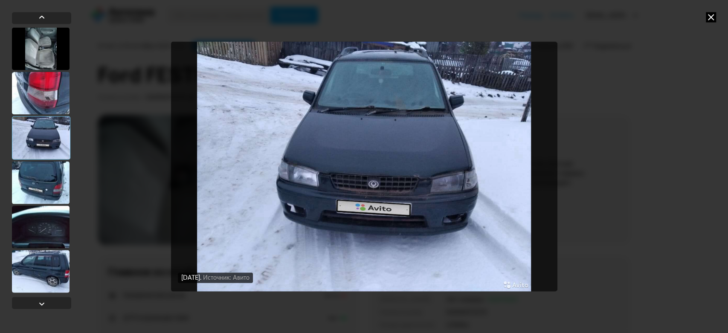
click at [711, 14] on icon at bounding box center [711, 17] width 10 height 10
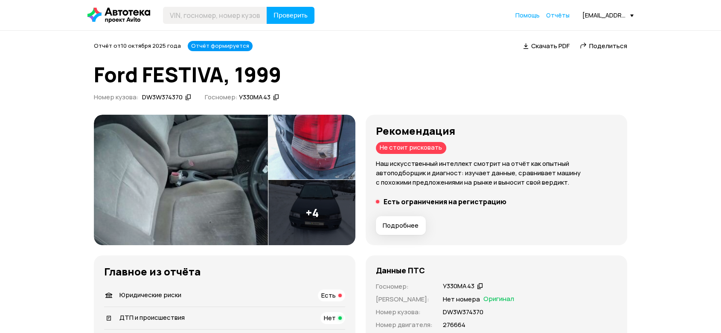
click at [189, 98] on icon at bounding box center [188, 97] width 6 height 9
click at [220, 19] on input "text" at bounding box center [215, 15] width 104 height 17
paste input "DW3W374370"
type input "DW3W374370"
click at [276, 20] on button "Проверить" at bounding box center [291, 15] width 48 height 17
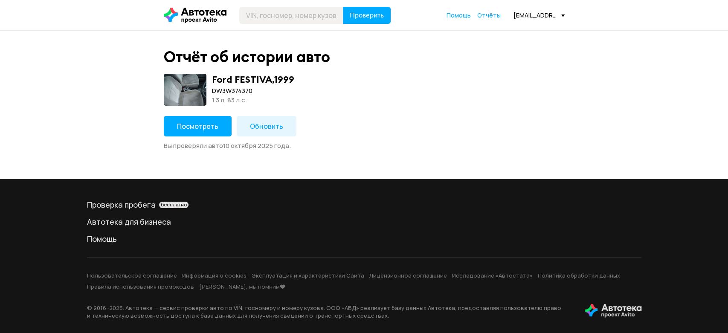
click at [279, 122] on span "Обновить" at bounding box center [266, 126] width 33 height 9
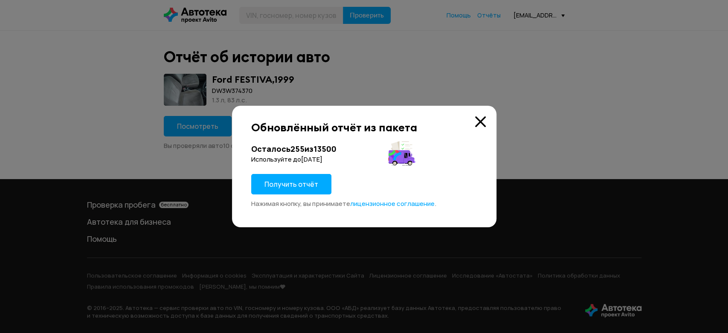
click at [310, 199] on div "Получить отчёт" at bounding box center [291, 187] width 80 height 26
click at [305, 190] on button "Получить отчёт" at bounding box center [291, 184] width 80 height 20
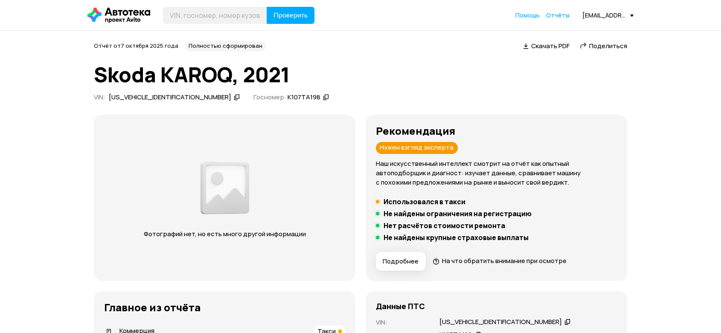
click at [234, 99] on icon at bounding box center [237, 97] width 6 height 9
click at [323, 100] on icon at bounding box center [326, 97] width 6 height 9
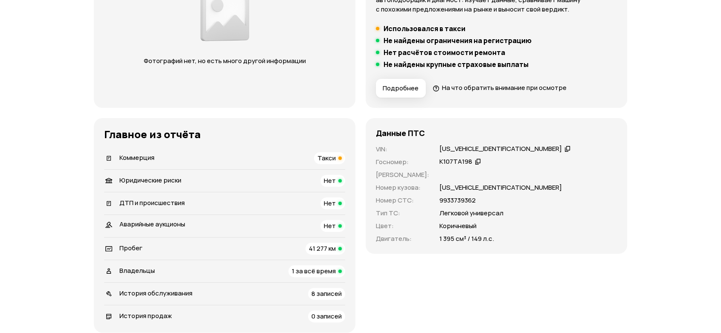
scroll to position [189, 0]
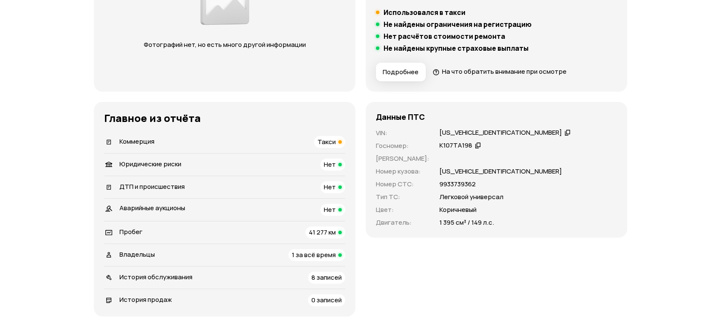
click at [206, 142] on div "Коммерция Такси" at bounding box center [224, 142] width 241 height 12
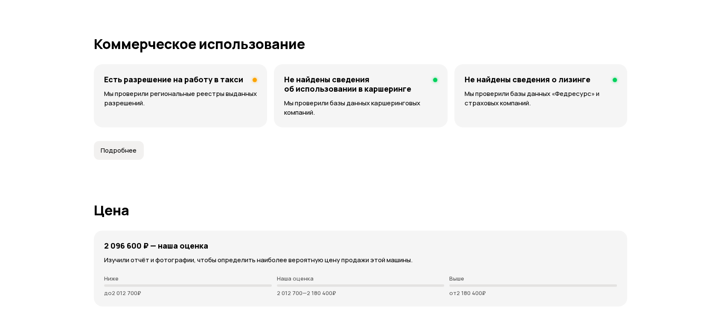
scroll to position [1967, 0]
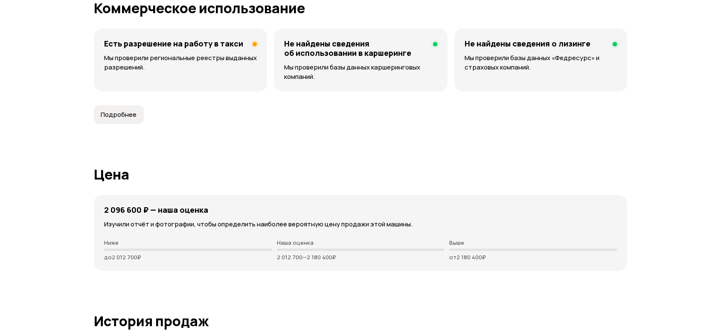
click at [127, 110] on span "Подробнее" at bounding box center [119, 114] width 36 height 9
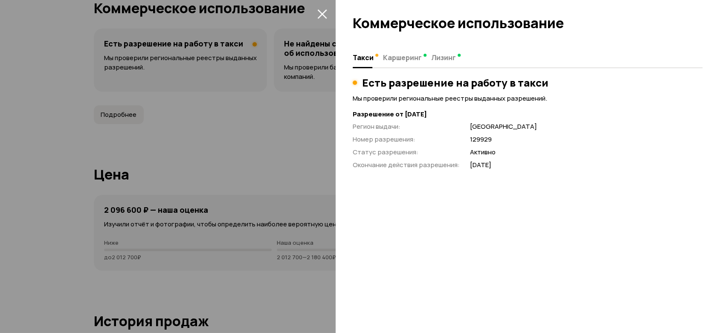
click at [293, 108] on div at bounding box center [364, 166] width 728 height 333
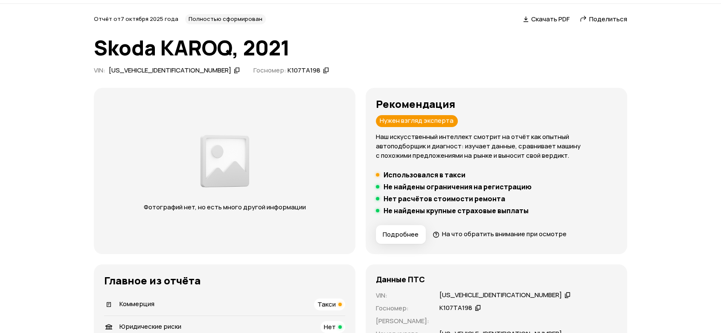
scroll to position [20, 0]
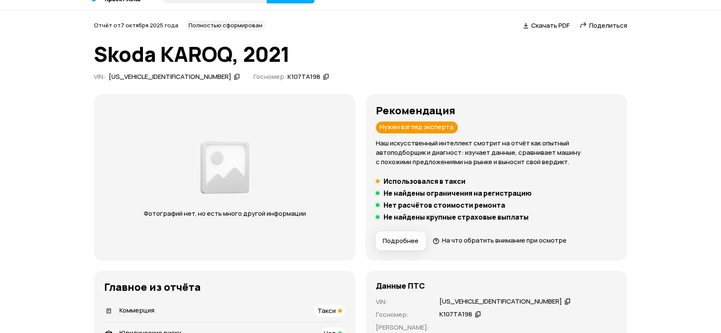
click at [234, 75] on icon at bounding box center [237, 77] width 6 height 9
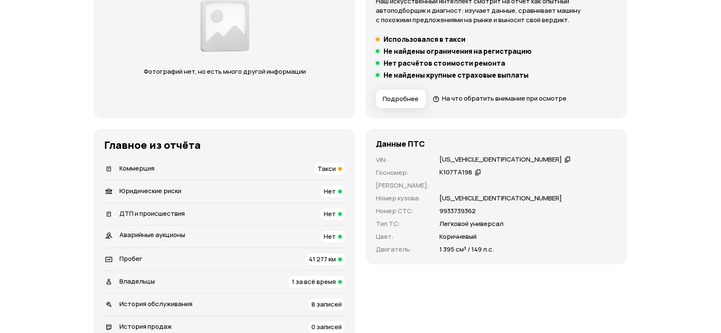
scroll to position [163, 0]
click at [215, 160] on li "Коммерция Такси" at bounding box center [224, 168] width 241 height 22
click at [215, 169] on div "Коммерция Такси" at bounding box center [224, 169] width 241 height 12
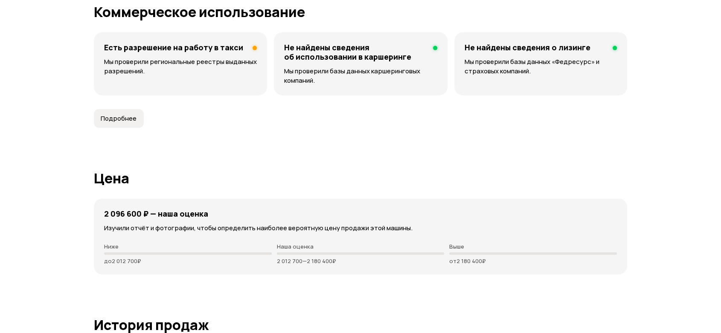
scroll to position [1967, 0]
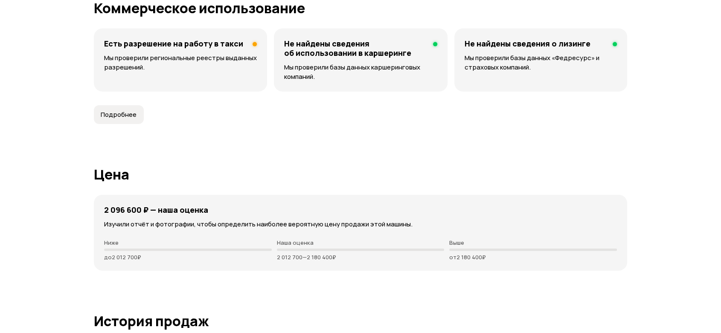
click at [133, 104] on article "Коммерческое использование Есть разрешение на работу в такси Мы проверили регио…" at bounding box center [360, 62] width 533 height 124
click at [132, 110] on span "Подробнее" at bounding box center [119, 114] width 36 height 9
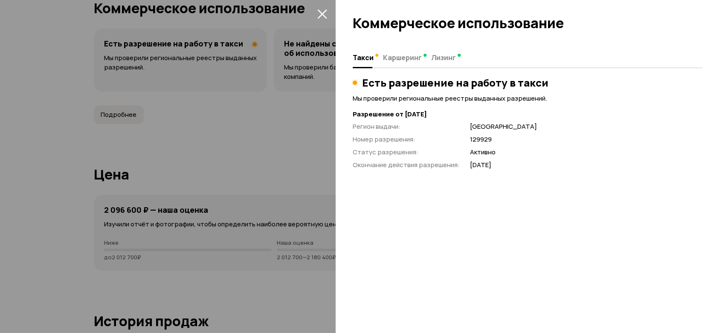
click at [488, 139] on p "129929" at bounding box center [586, 139] width 232 height 9
copy p "129929"
click at [319, 11] on icon "закрыть" at bounding box center [321, 13] width 9 height 9
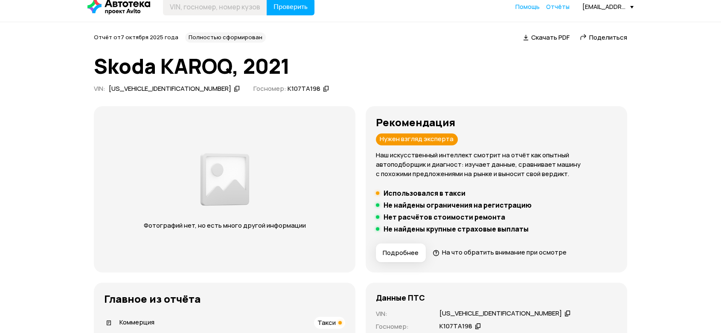
scroll to position [0, 0]
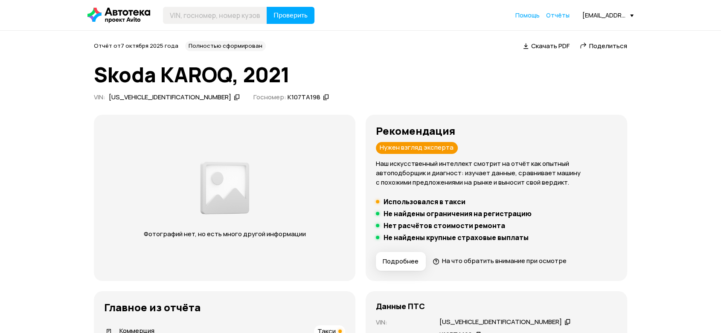
click at [234, 98] on icon at bounding box center [237, 97] width 6 height 9
click at [203, 12] on input "text" at bounding box center [215, 15] width 104 height 17
paste input "[US_VEHICLE_IDENTIFICATION_NUMBER]"
type input "[US_VEHICLE_IDENTIFICATION_NUMBER]"
click at [296, 19] on span "Проверить" at bounding box center [290, 15] width 34 height 7
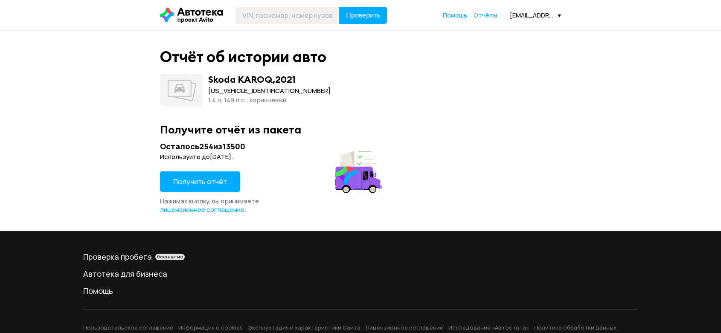
click at [221, 178] on span "Получить отчёт" at bounding box center [200, 181] width 54 height 9
